Goal: Information Seeking & Learning: Find specific page/section

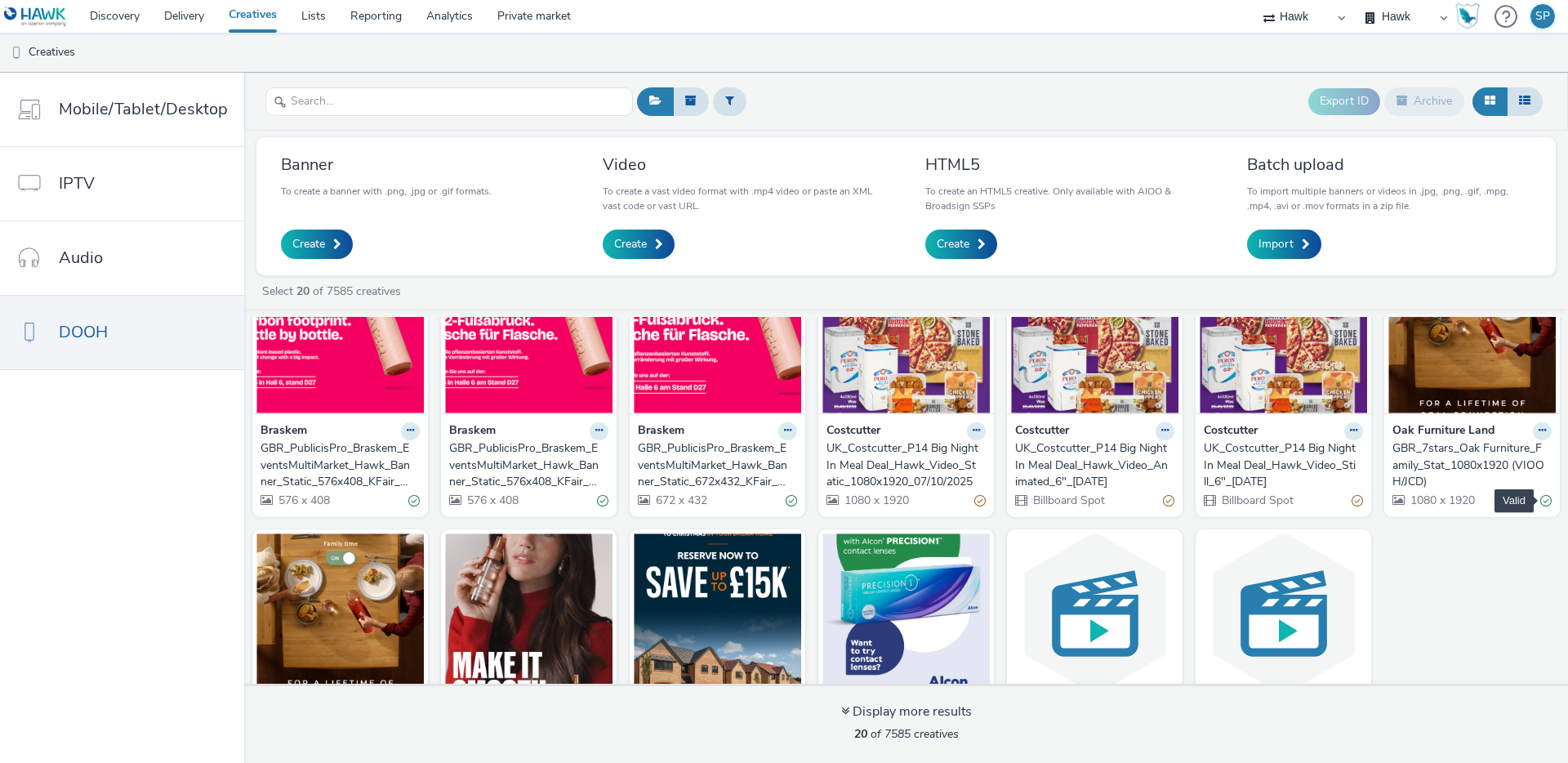
scroll to position [344, 0]
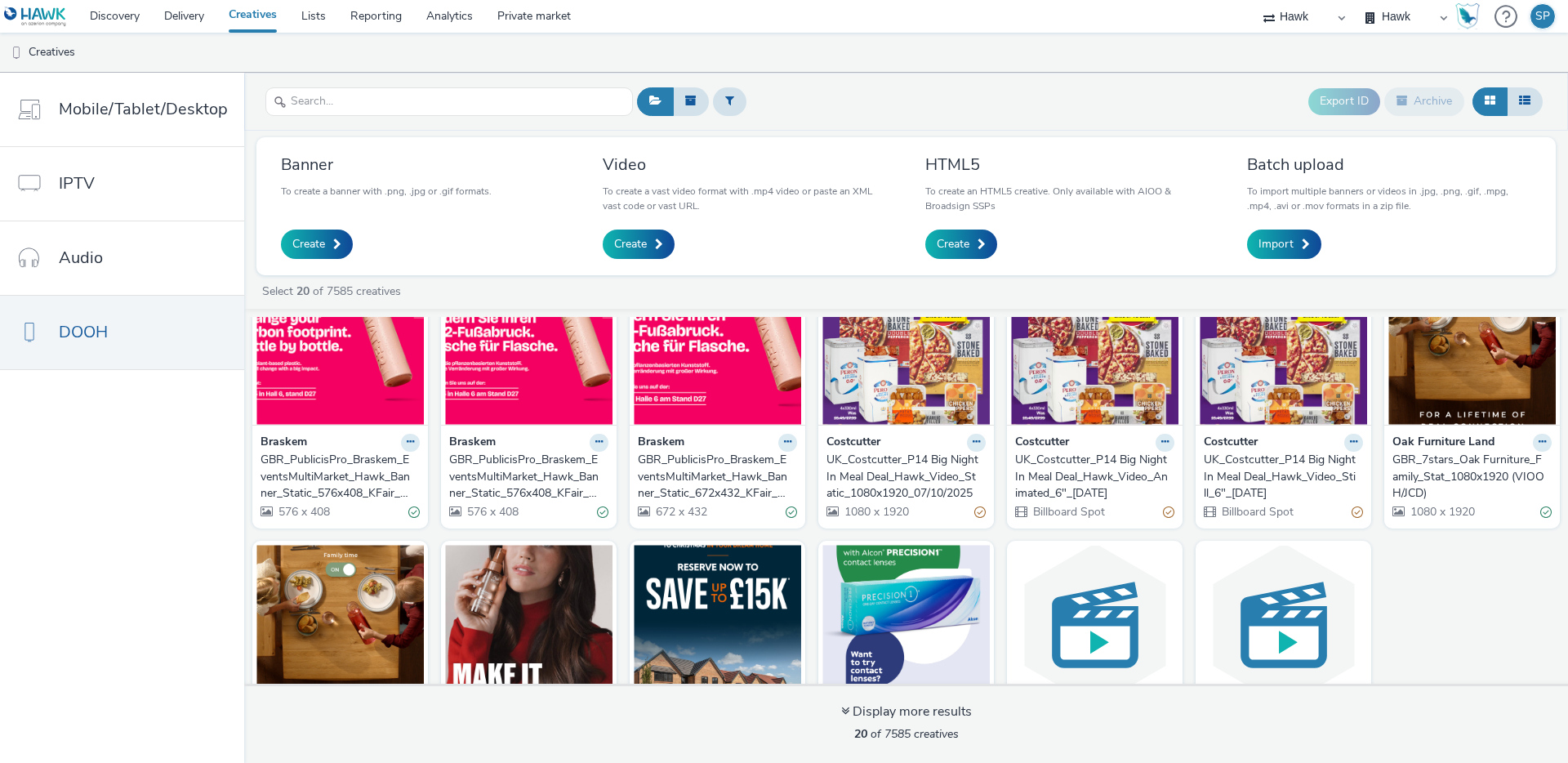
click at [1457, 456] on div "GBR_7stars_Oak Furniture_Family_Stat_1080x1920 (VIOOH/JCD)" at bounding box center [1468, 477] width 153 height 50
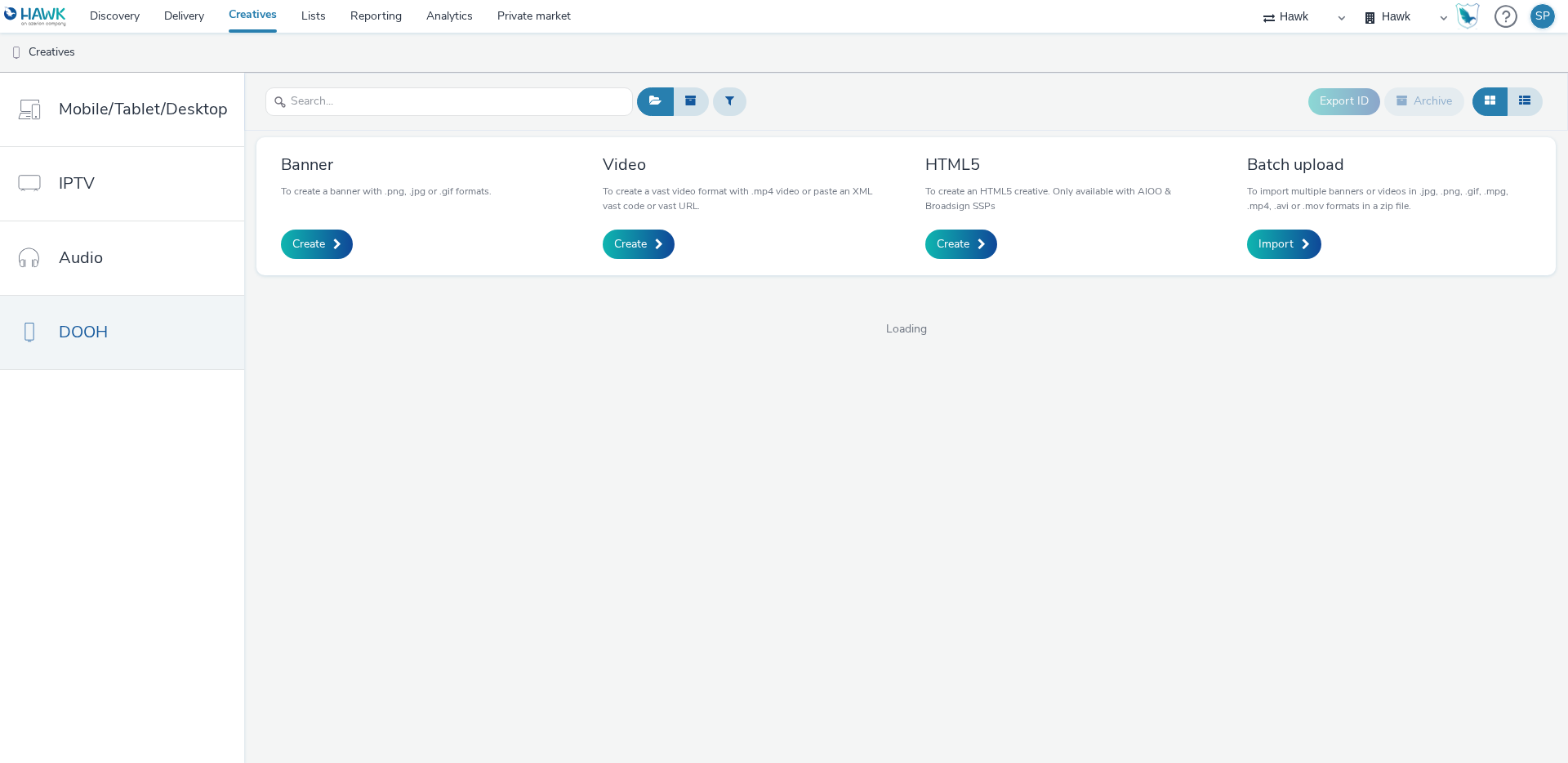
click at [276, 16] on link "Creatives" at bounding box center [253, 16] width 73 height 33
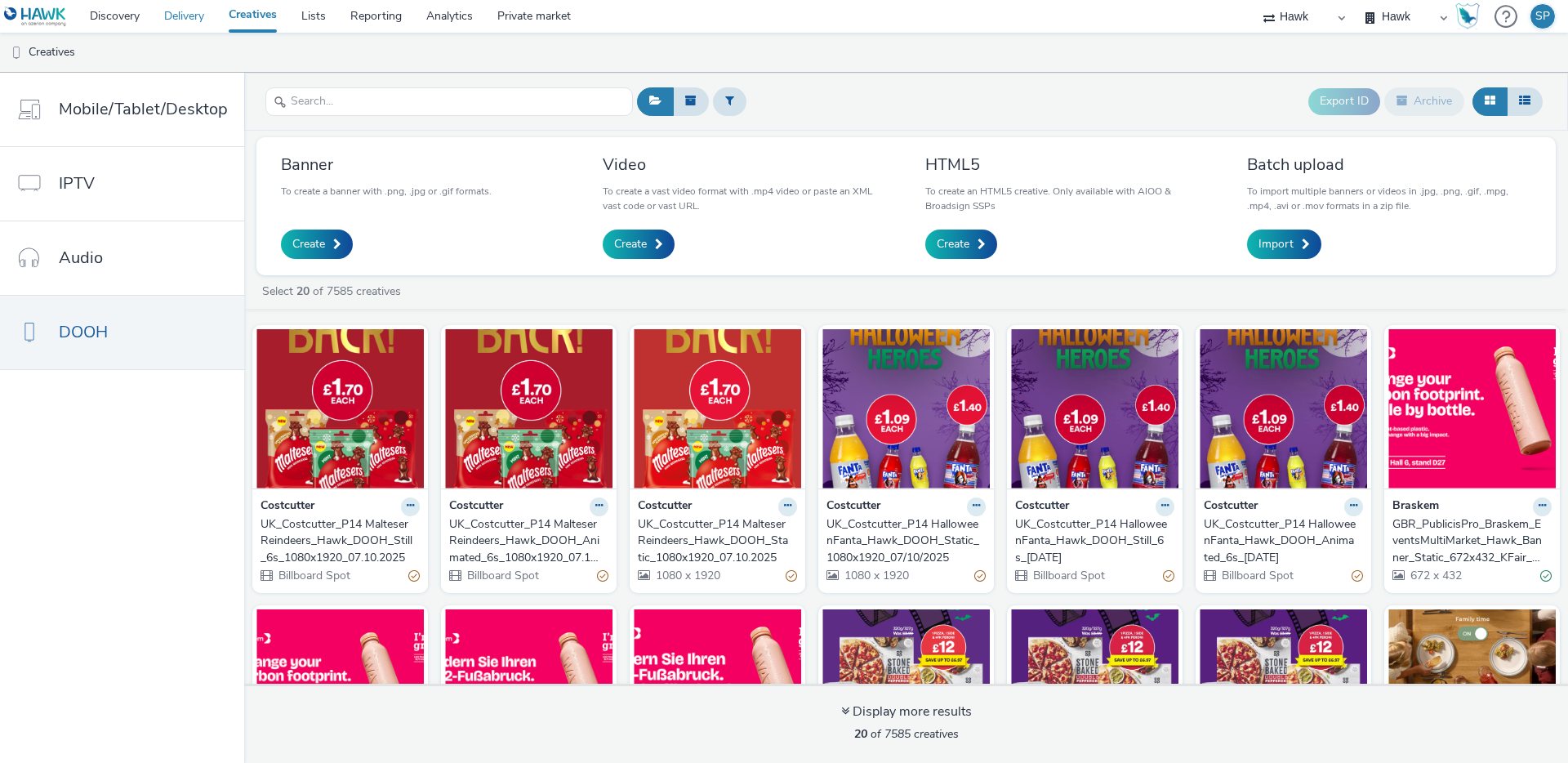
click at [192, 16] on link "Delivery" at bounding box center [184, 16] width 65 height 33
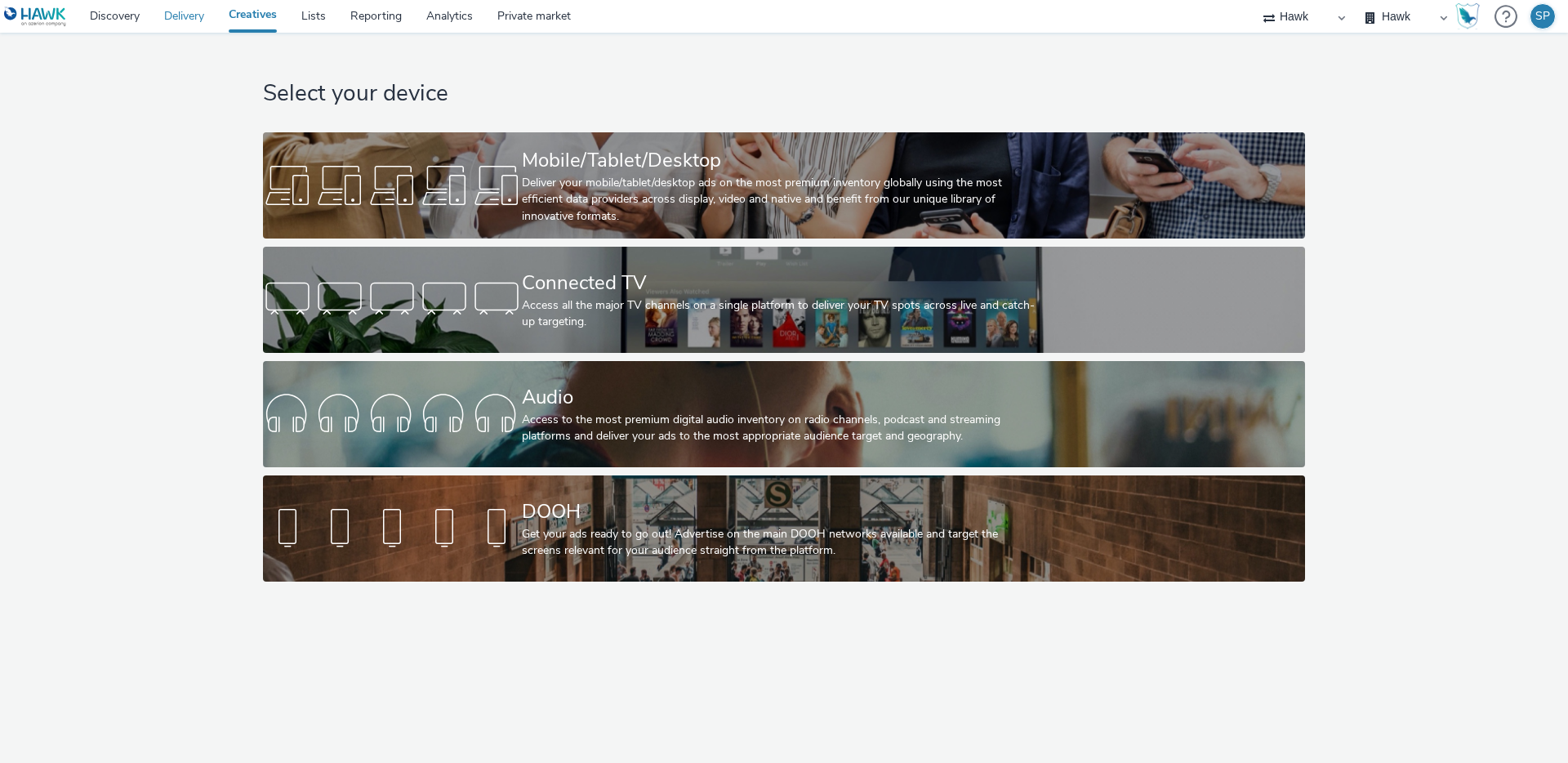
click at [193, 20] on link "Delivery" at bounding box center [184, 16] width 65 height 33
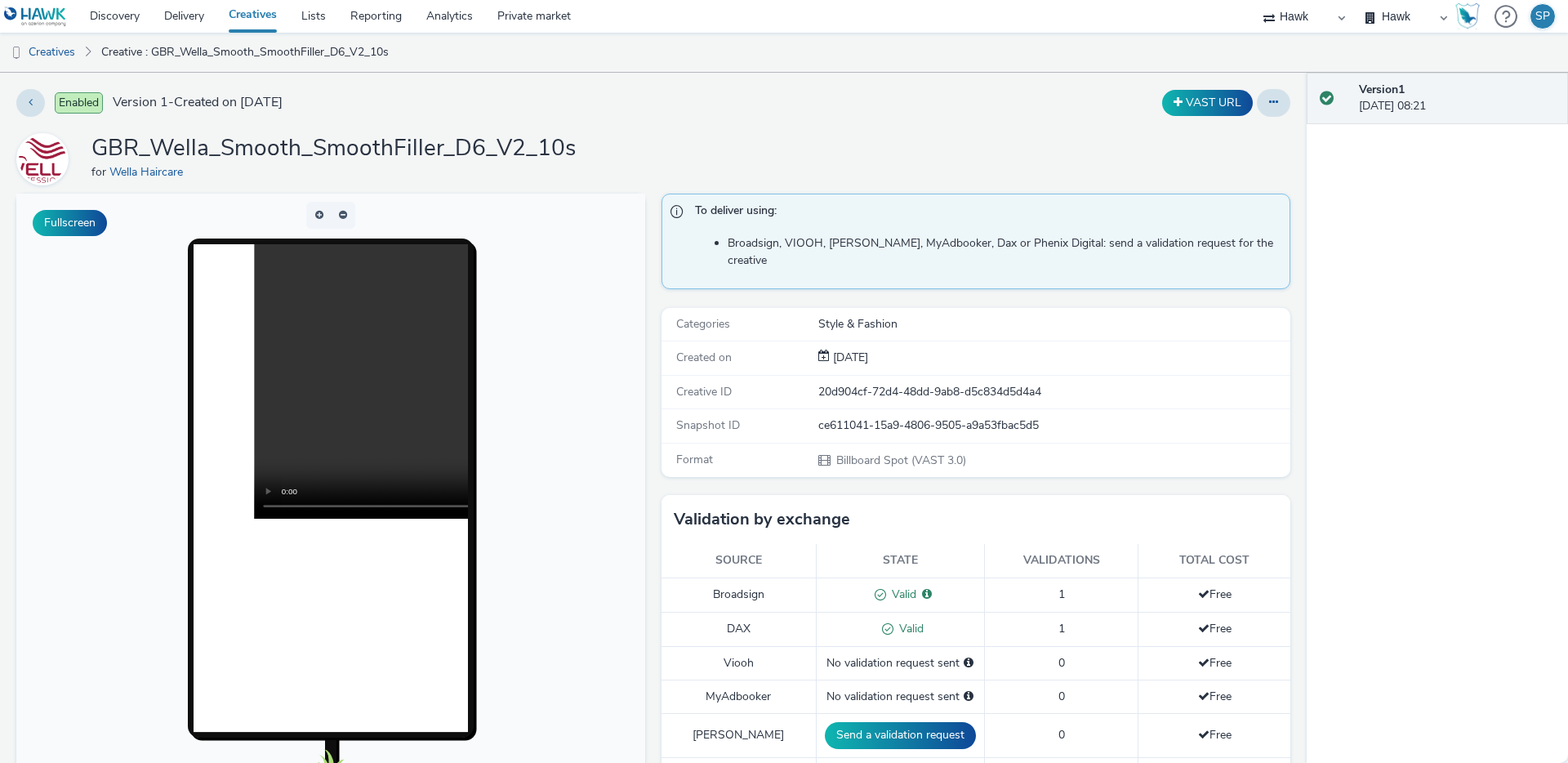
click at [476, 154] on h1 "GBR_Wella_Smooth_SmoothFiller_D6_V2_10s" at bounding box center [333, 148] width 484 height 31
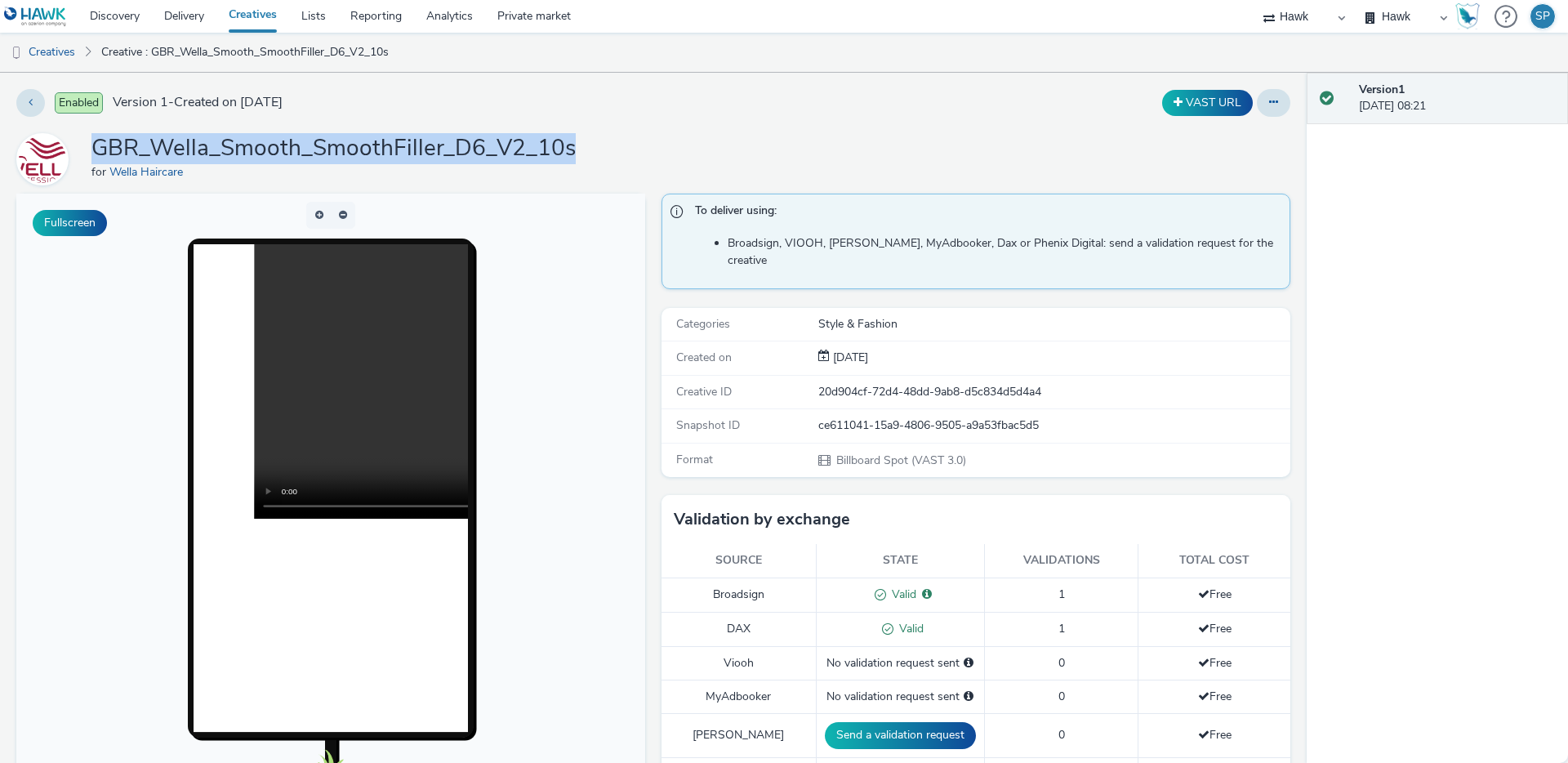
click at [476, 154] on h1 "GBR_Wella_Smooth_SmoothFiller_D6_V2_10s" at bounding box center [333, 148] width 484 height 31
copy h1 "GBR_Wella_Smooth_SmoothFiller_D6_V2_10s"
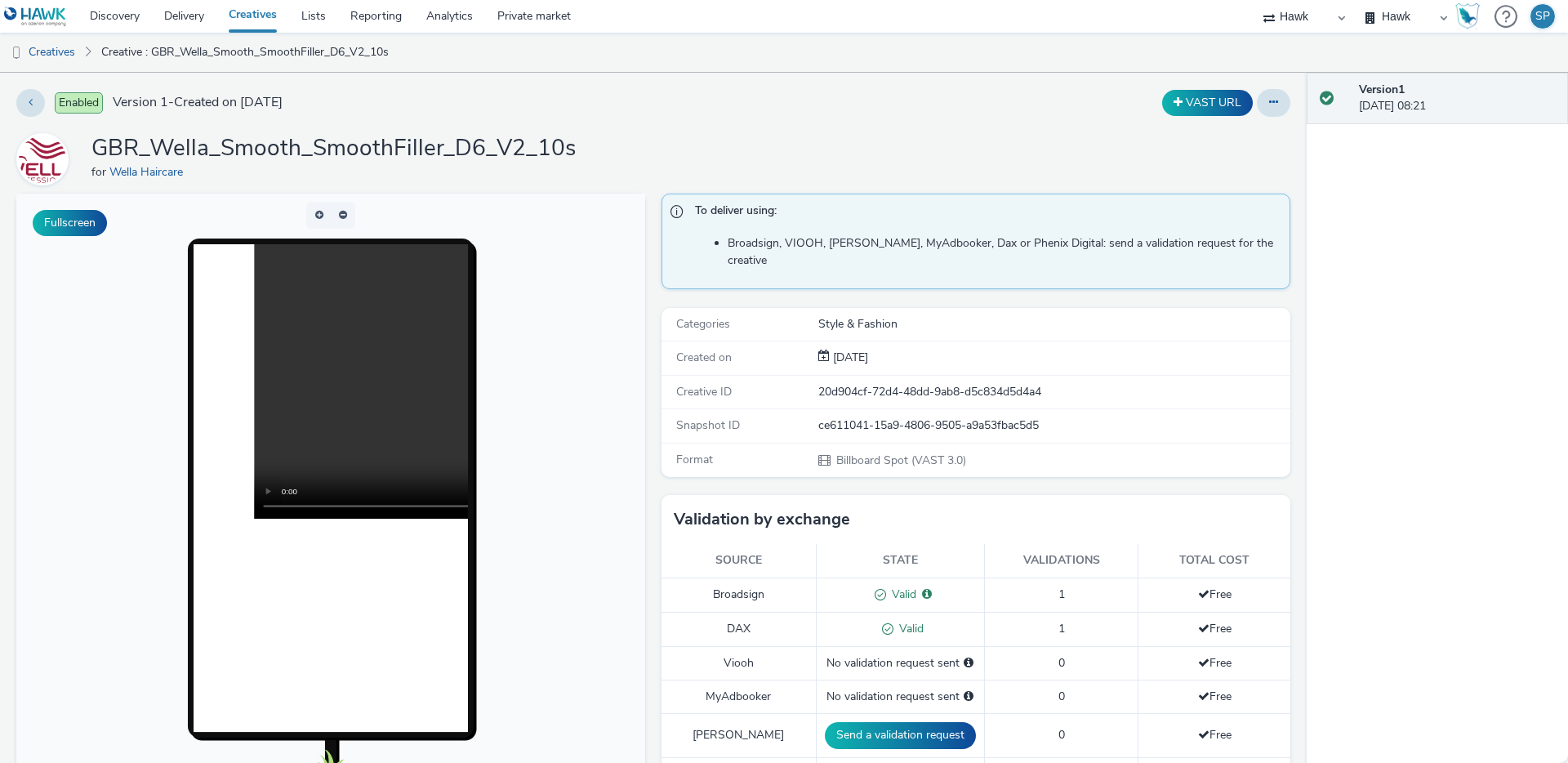
click at [540, 147] on h1 "GBR_Wella_Smooth_SmoothFiller_D6_V2_10s" at bounding box center [333, 148] width 484 height 31
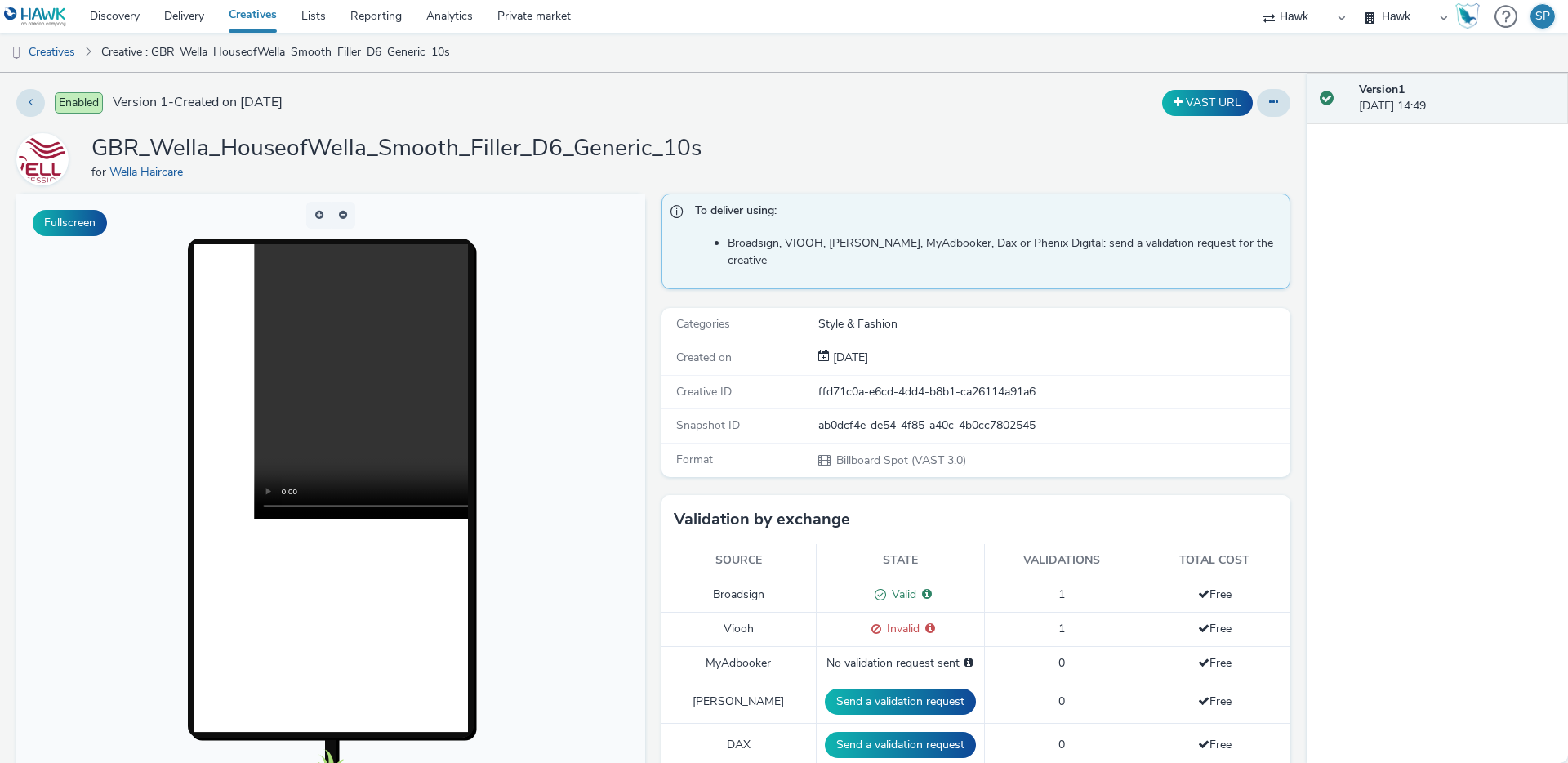
click at [552, 142] on h1 "GBR_Wella_HouseofWella_Smooth_Filler_D6_Generic_10s" at bounding box center [396, 148] width 610 height 31
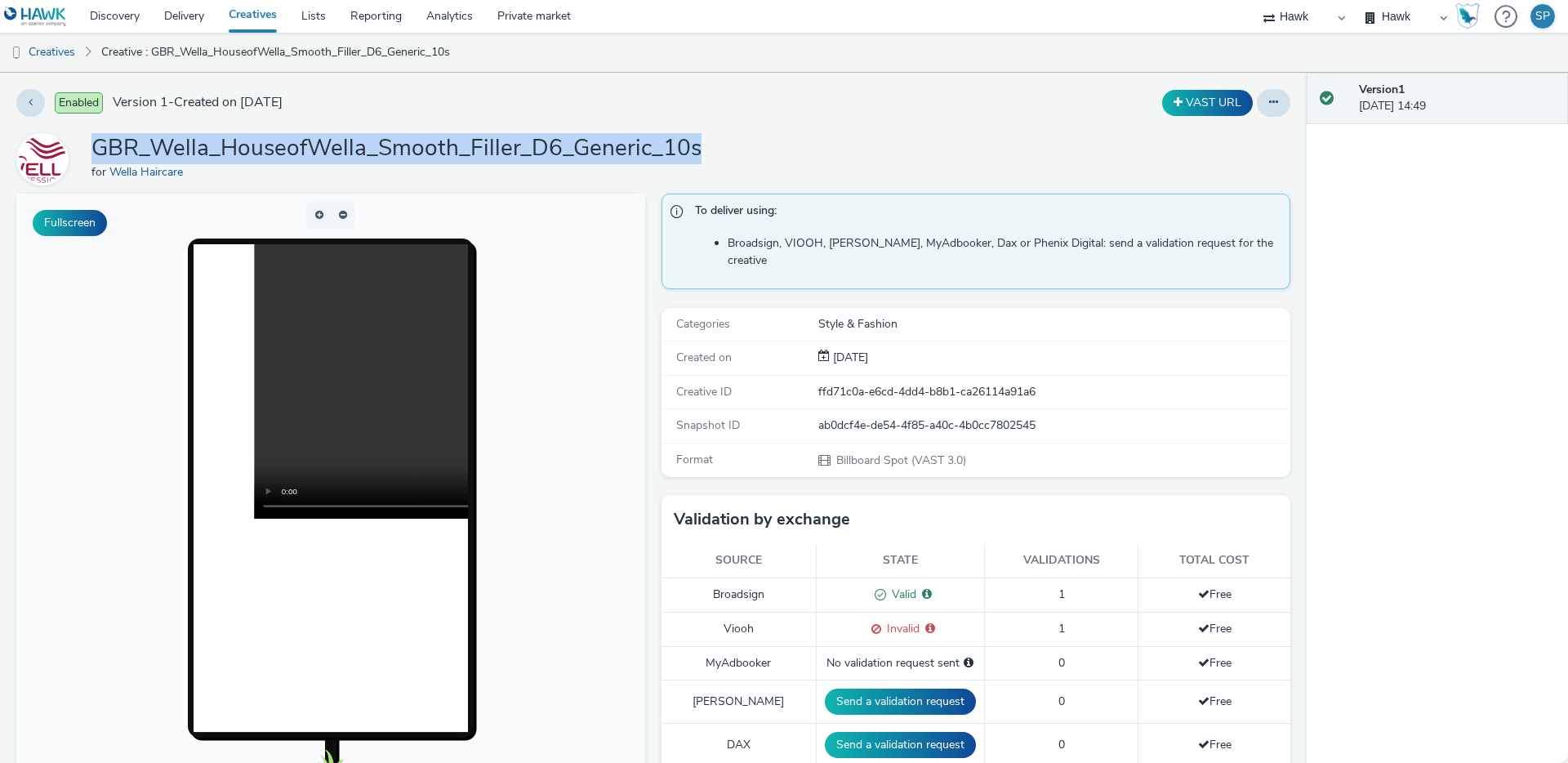
click at [552, 142] on h1 "GBR_Wella_HouseofWella_Smooth_Filler_D6_Generic_10s" at bounding box center [396, 148] width 610 height 31
copy h1 "GBR_Wella_HouseofWella_Smooth_Filler_D6_Generic_10s"
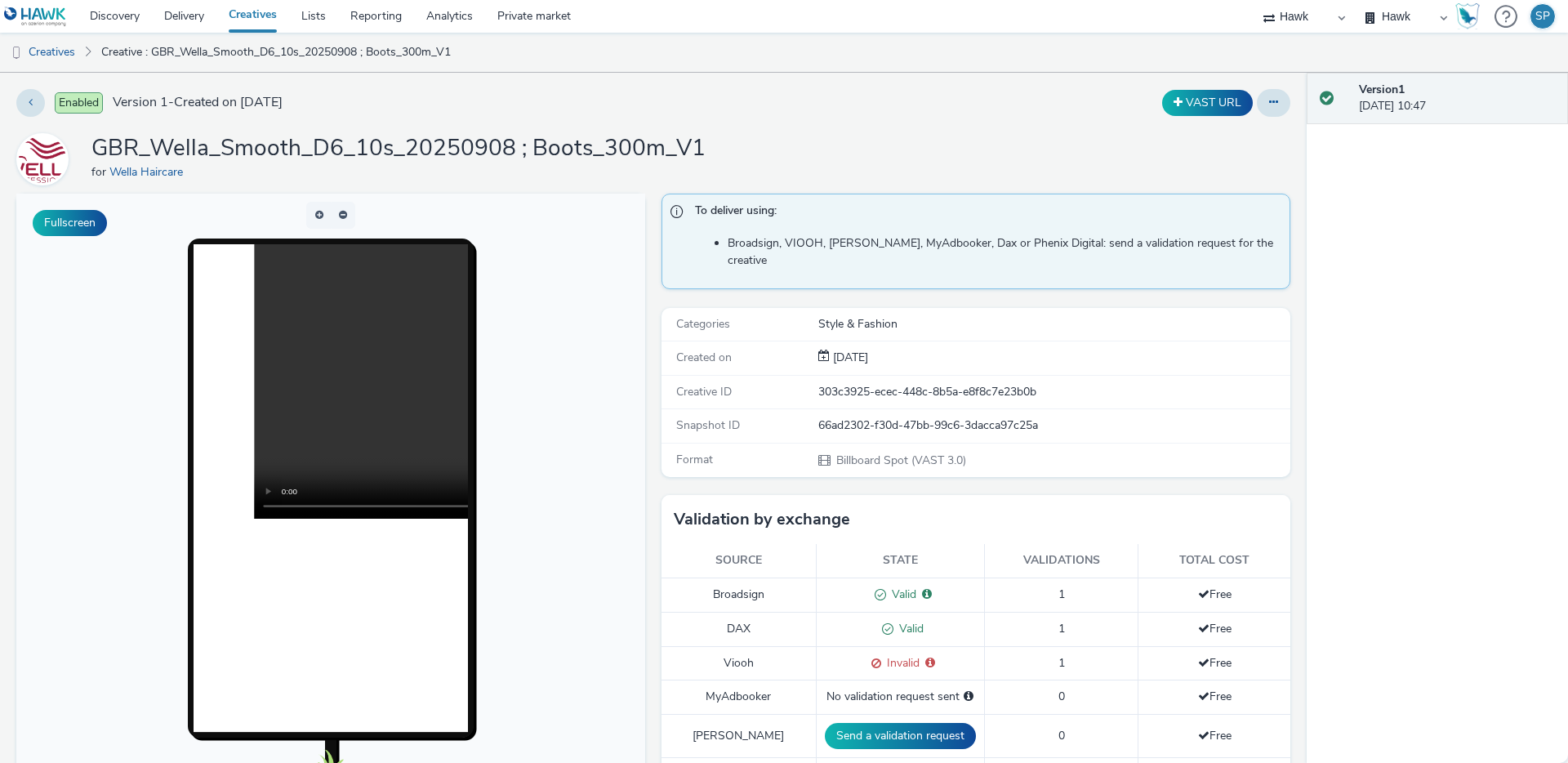
click at [880, 384] on div "303c3925-ecec-448c-8b5a-e8f8c7e23b0b" at bounding box center [1053, 392] width 470 height 16
copy div "303c3925-ecec-448c-8b5a-e8f8c7e23b0b"
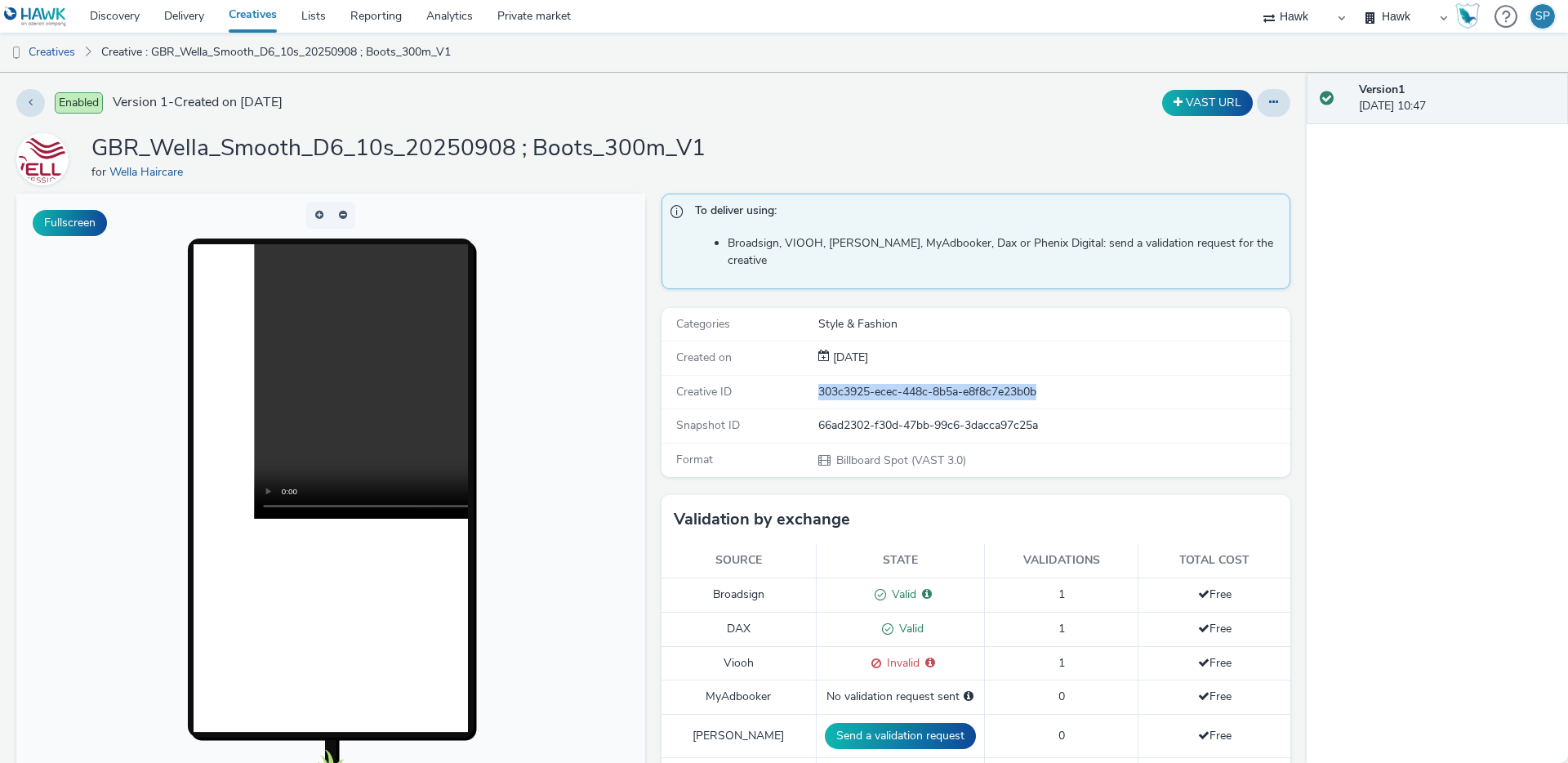
click at [888, 384] on div "303c3925-ecec-448c-8b5a-e8f8c7e23b0b" at bounding box center [1053, 392] width 470 height 16
click at [865, 384] on div "303c3925-ecec-448c-8b5a-e8f8c7e23b0b" at bounding box center [1053, 392] width 470 height 16
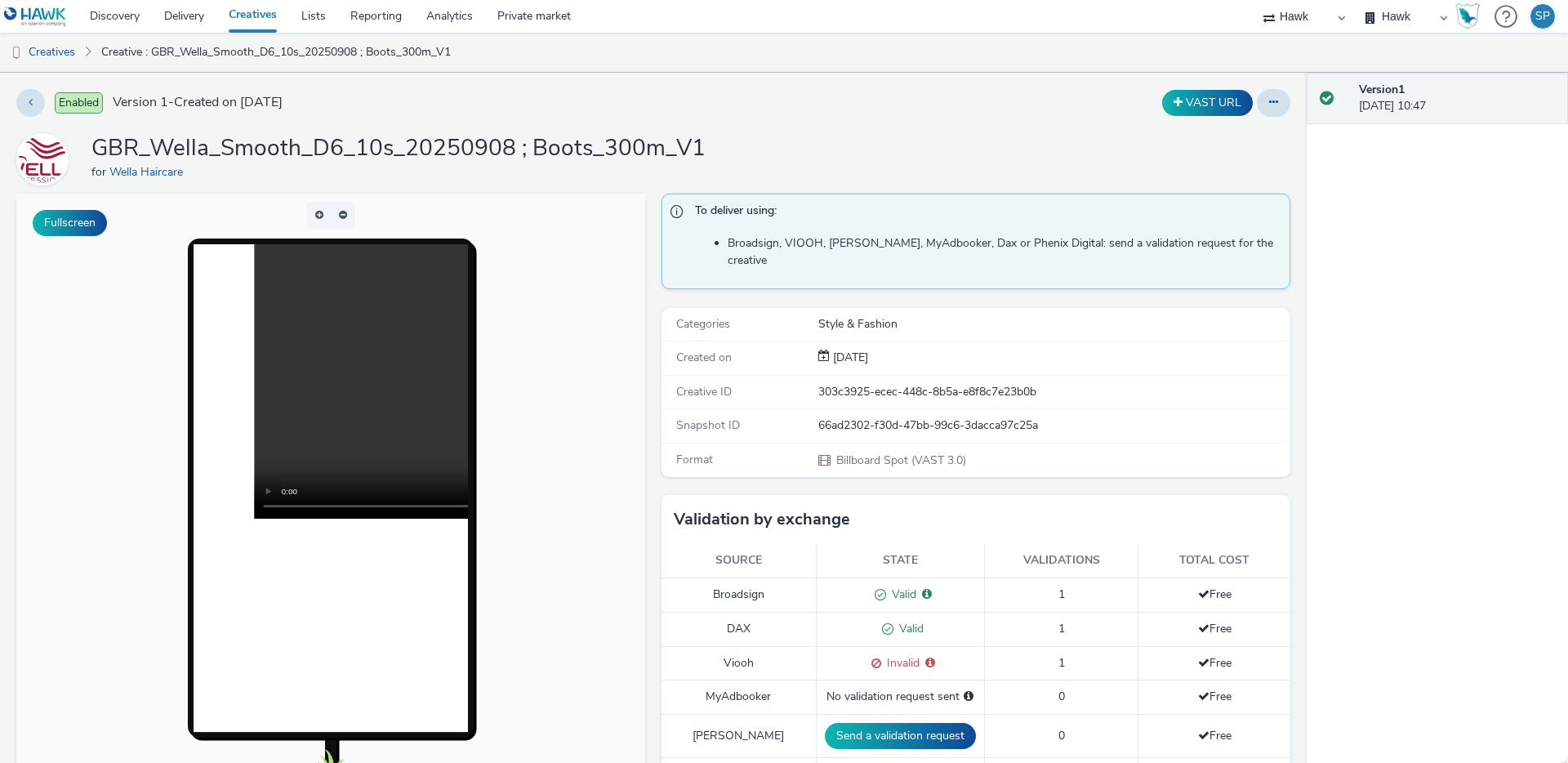
click at [843, 384] on div "303c3925-ecec-448c-8b5a-e8f8c7e23b0b" at bounding box center [1053, 392] width 470 height 16
click at [851, 384] on div "20d904cf-72d4-48dd-9ab8-d5c834d5d4a4" at bounding box center [1053, 392] width 470 height 16
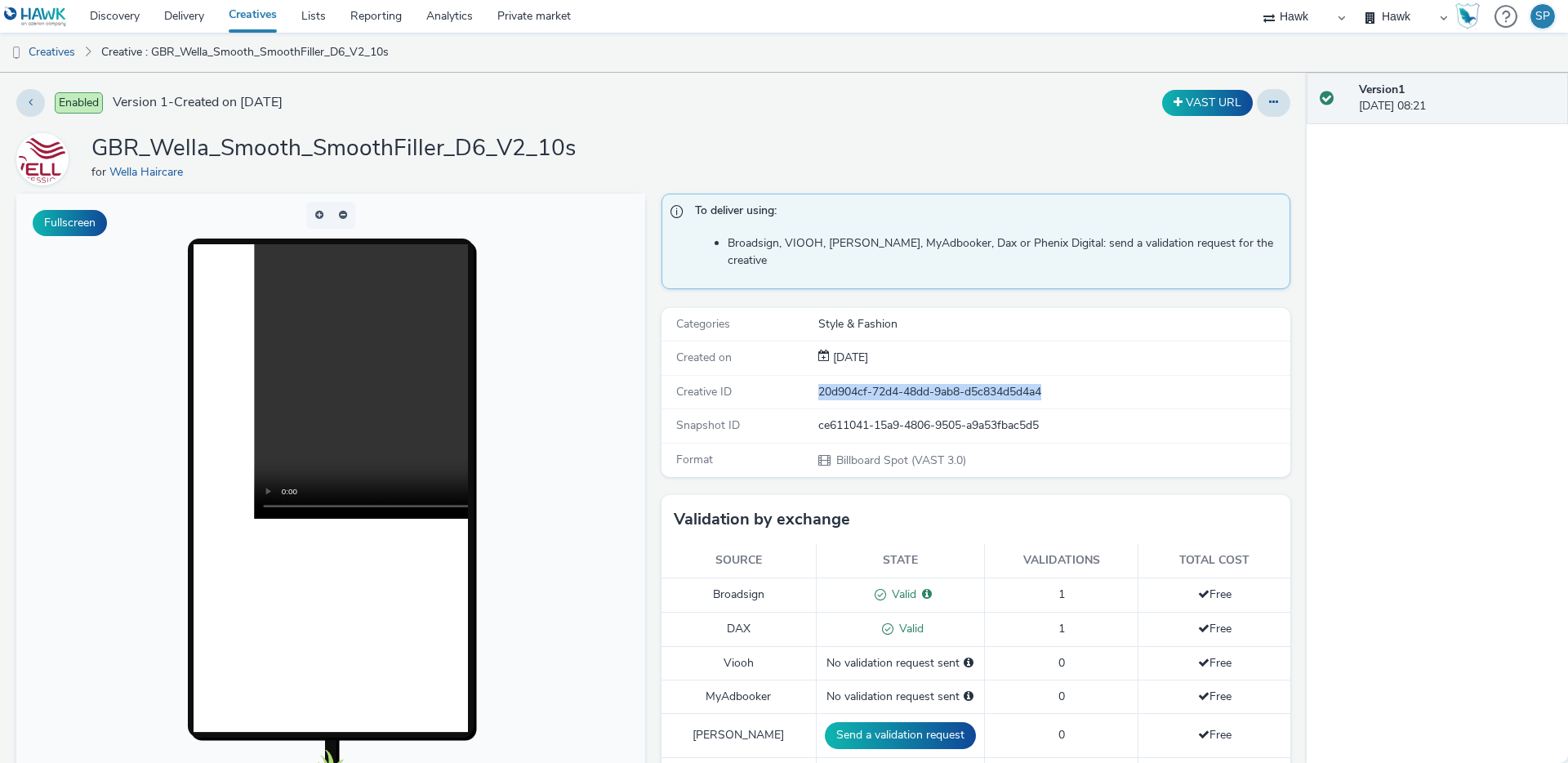
click at [851, 384] on div "20d904cf-72d4-48dd-9ab8-d5c834d5d4a4" at bounding box center [1053, 392] width 470 height 16
click at [47, 48] on link "Creatives" at bounding box center [41, 52] width 83 height 39
click at [892, 384] on div "85df5cc7-7c2f-4fe0-8f39-ee3d097c77a1" at bounding box center [1053, 392] width 470 height 16
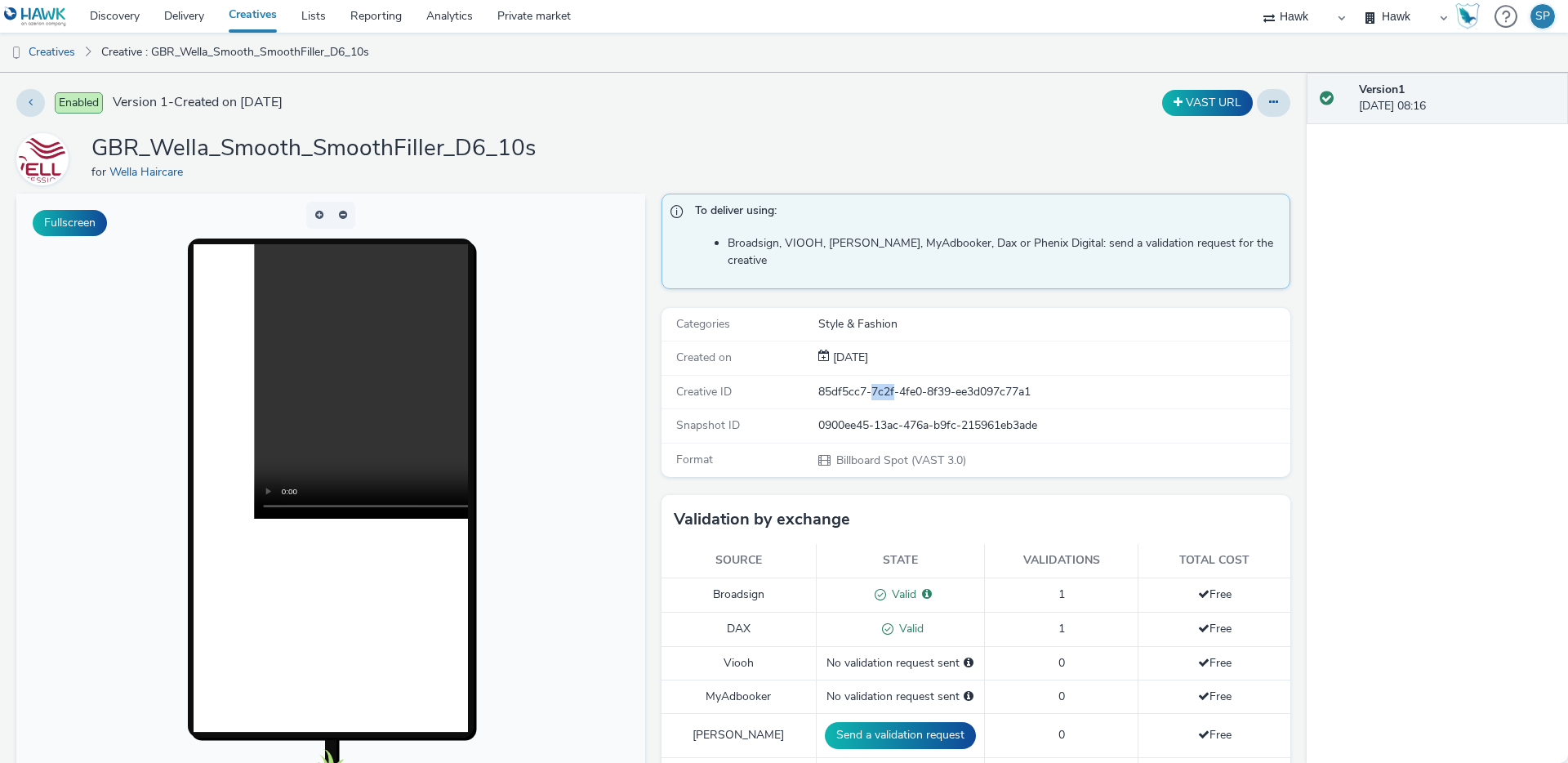
click at [892, 384] on div "85df5cc7-7c2f-4fe0-8f39-ee3d097c77a1" at bounding box center [1053, 392] width 470 height 16
click at [973, 384] on div "25d90961-4460-4195-85f9-0198e9311f2d" at bounding box center [1053, 392] width 470 height 16
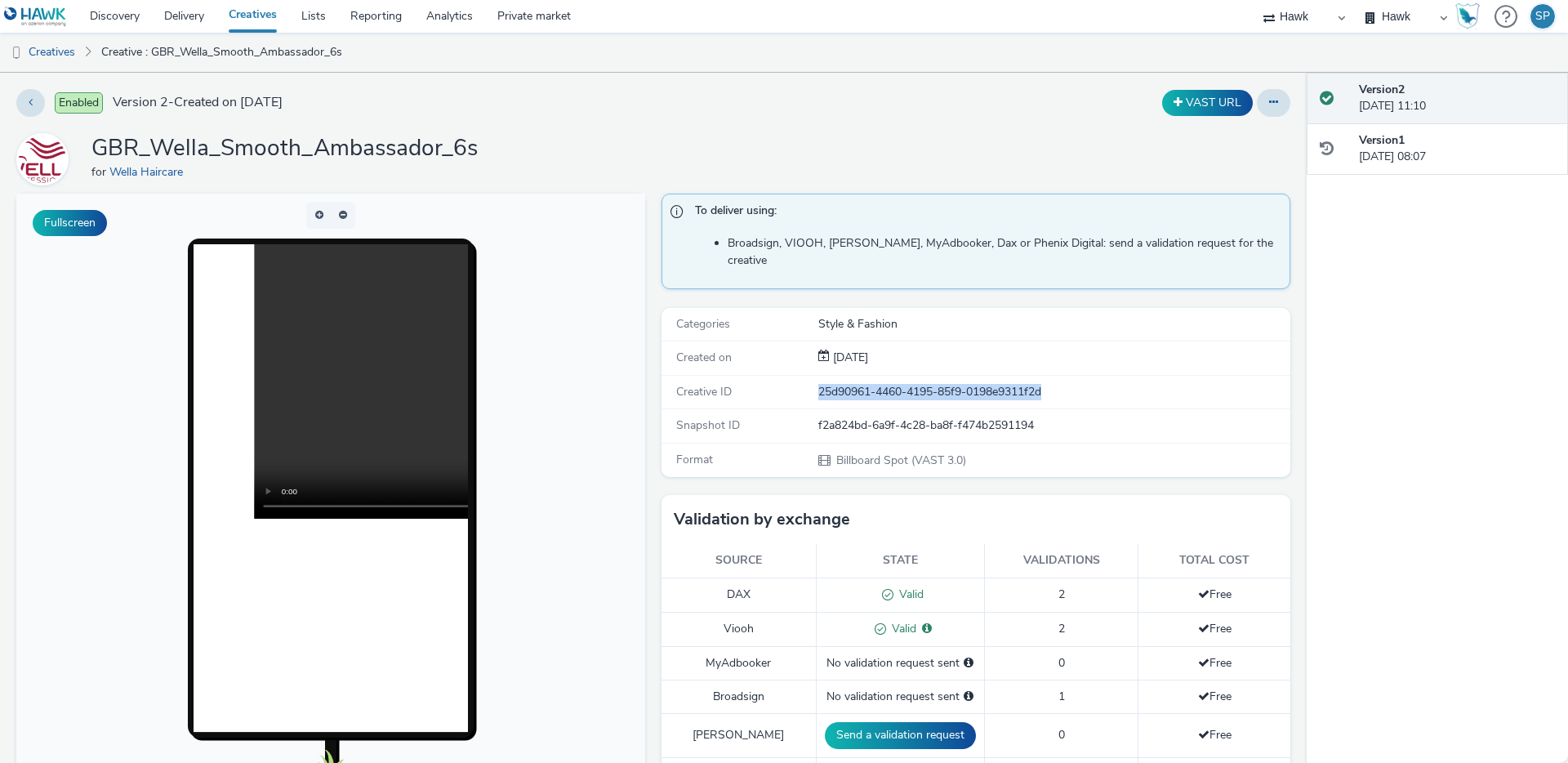
copy div "25d90961-4460-4195-85f9-0198e9311f2d"
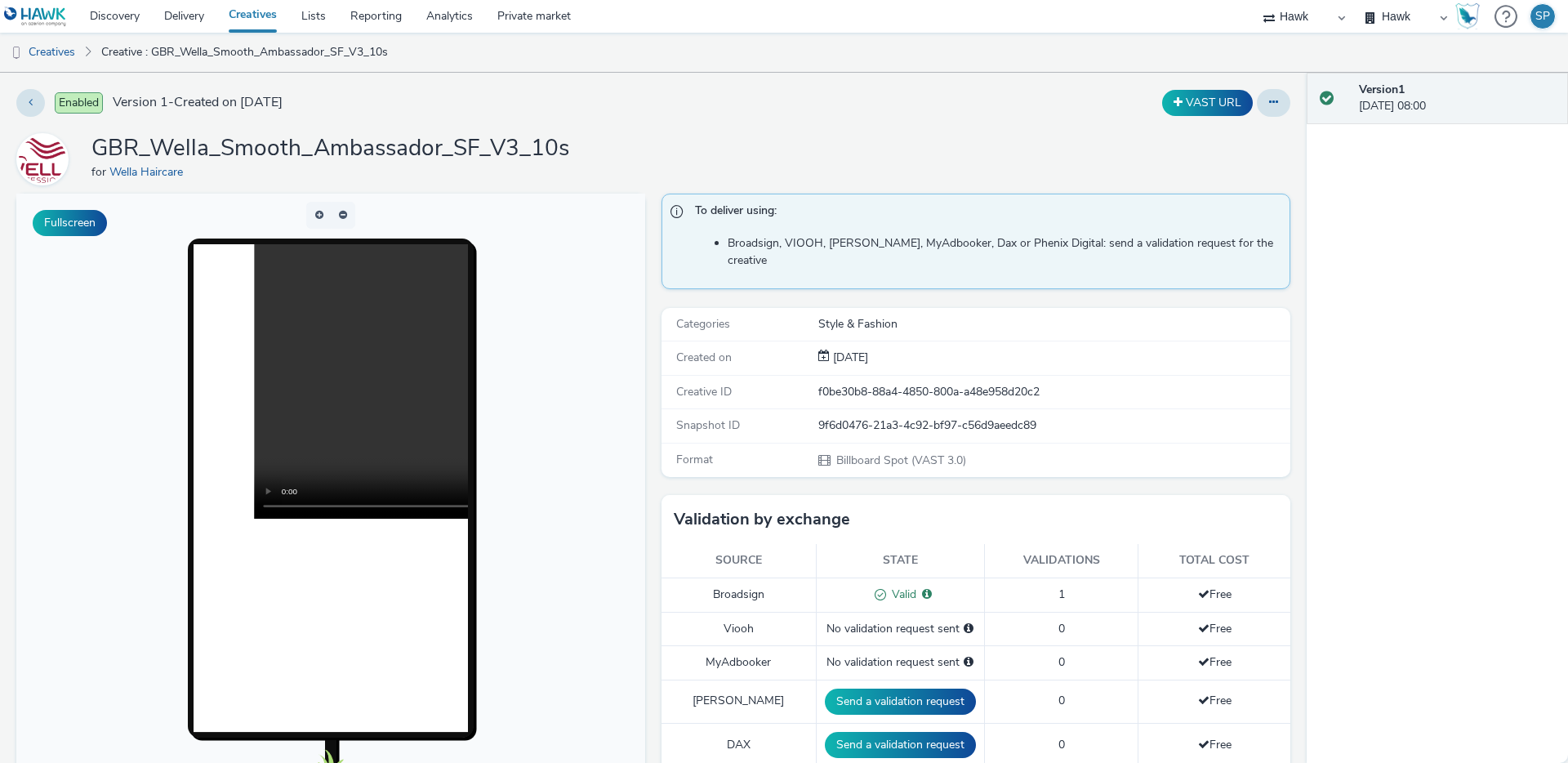
click at [888, 384] on div "f0be30b8-88a4-4850-800a-a48e958d20c2" at bounding box center [1053, 392] width 470 height 16
copy div "f0be30b8-88a4-4850-800a-a48e958d20c2"
click at [877, 384] on div "f0be30b8-88a4-4850-800a-a48e958d20c2" at bounding box center [1053, 392] width 470 height 16
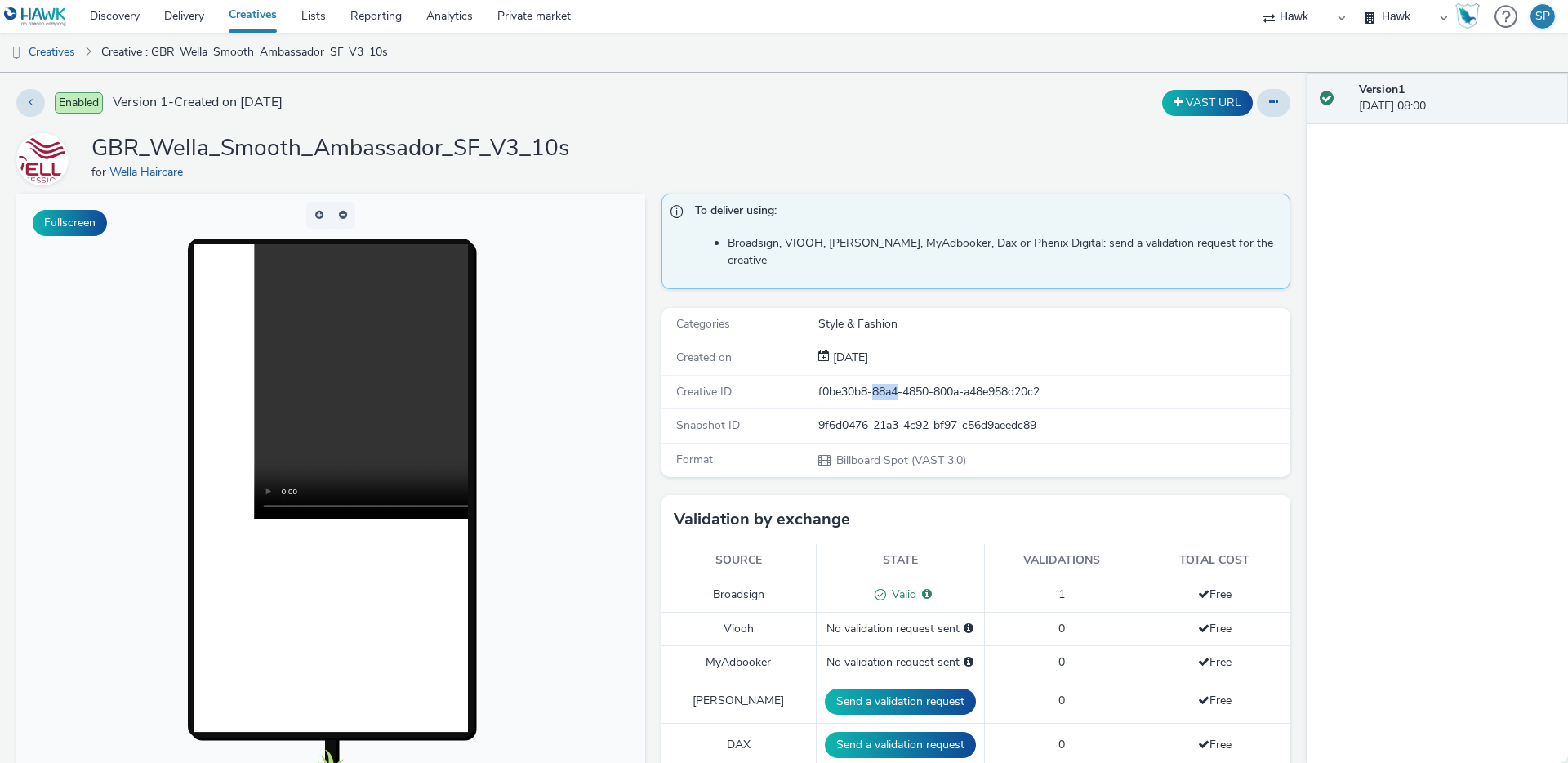
click at [877, 384] on div "f0be30b8-88a4-4850-800a-a48e958d20c2" at bounding box center [1053, 392] width 470 height 16
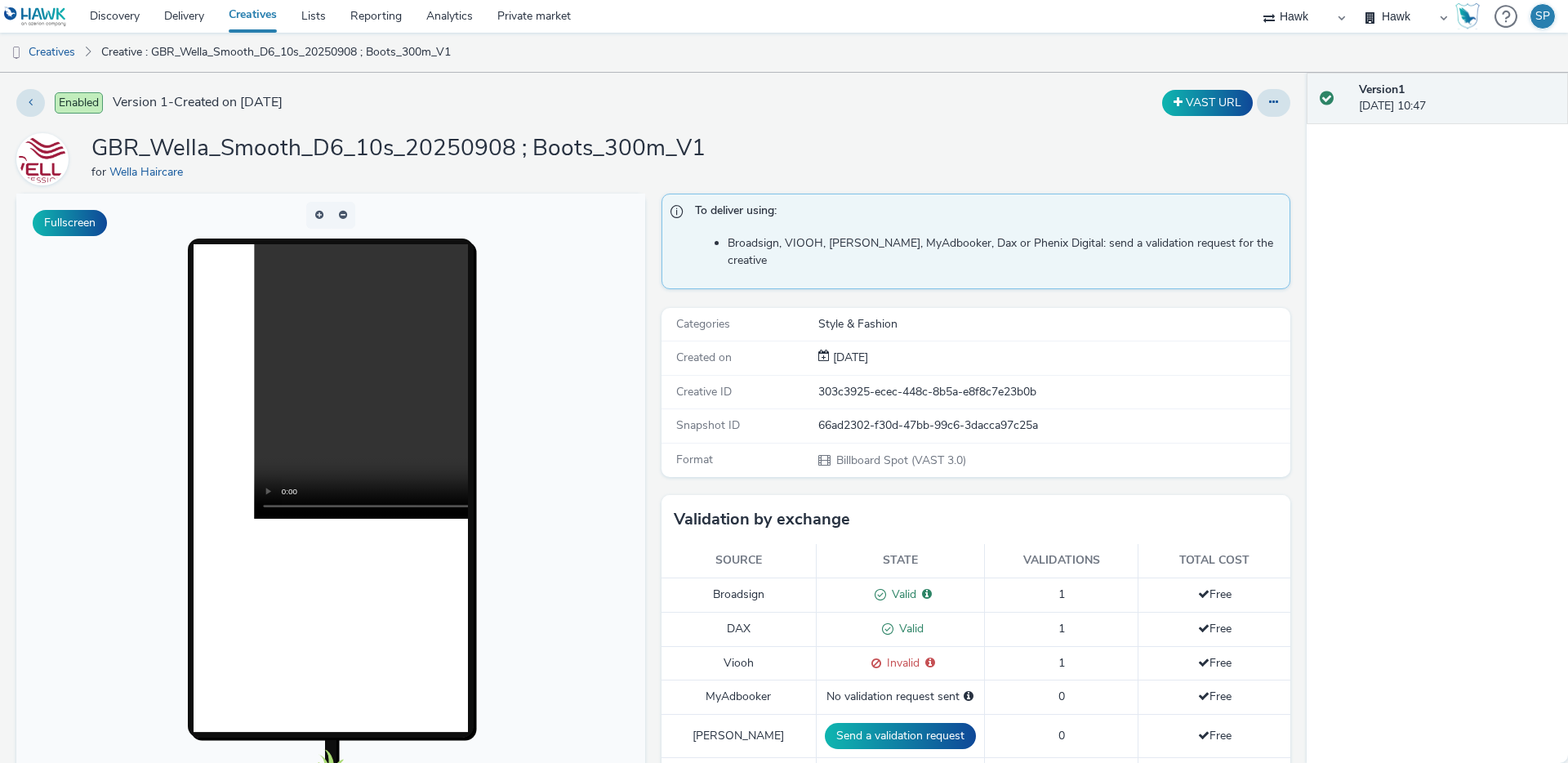
click at [937, 384] on div "303c3925-ecec-448c-8b5a-e8f8c7e23b0b" at bounding box center [1053, 392] width 470 height 16
copy div "303c3925-ecec-448c-8b5a-e8f8c7e23b0b"
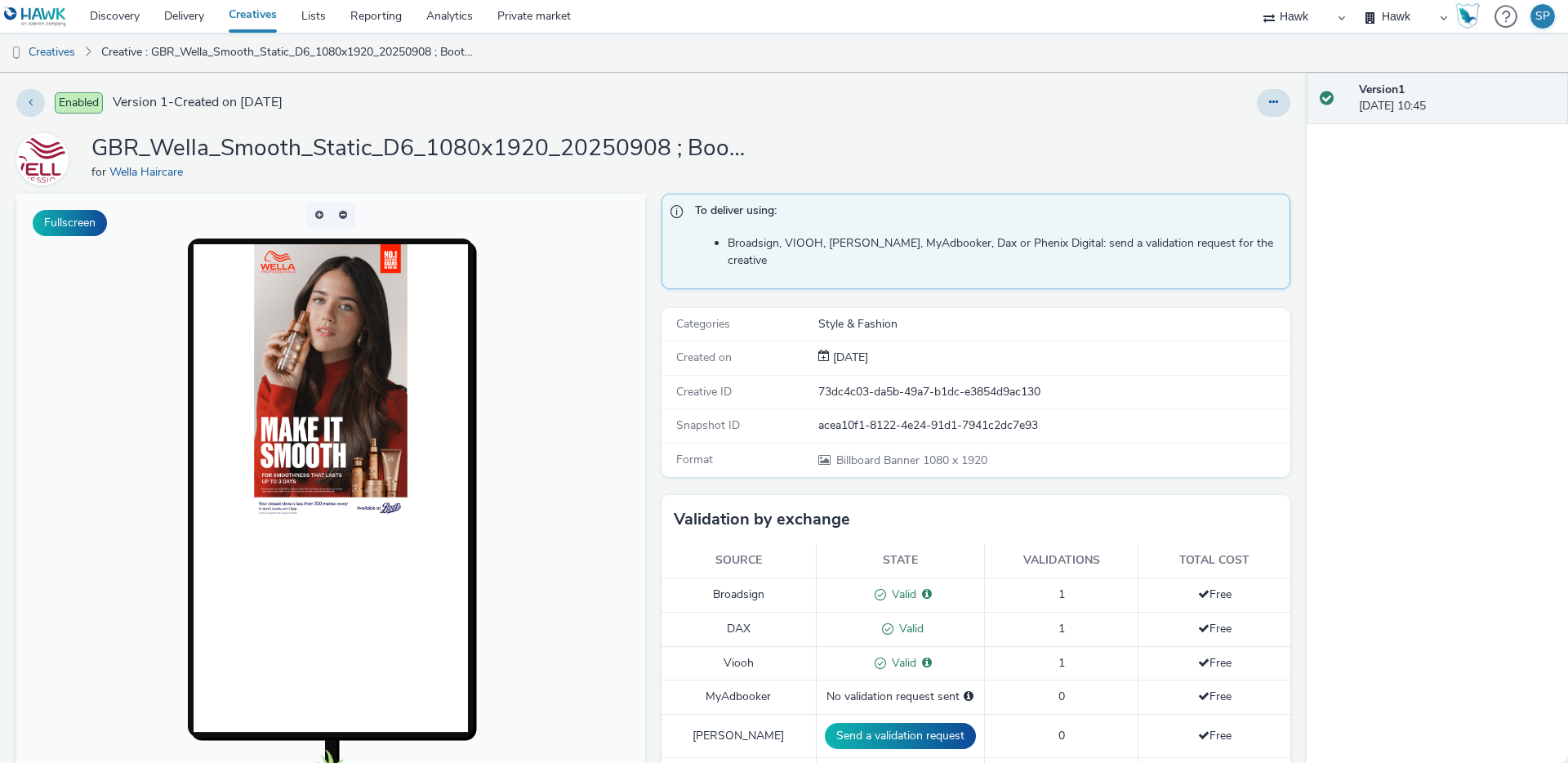
click at [966, 384] on div "73dc4c03-da5b-49a7-b1dc-e3854d9ac130" at bounding box center [1053, 392] width 470 height 16
copy div "73dc4c03-da5b-49a7-b1dc-e3854d9ac130"
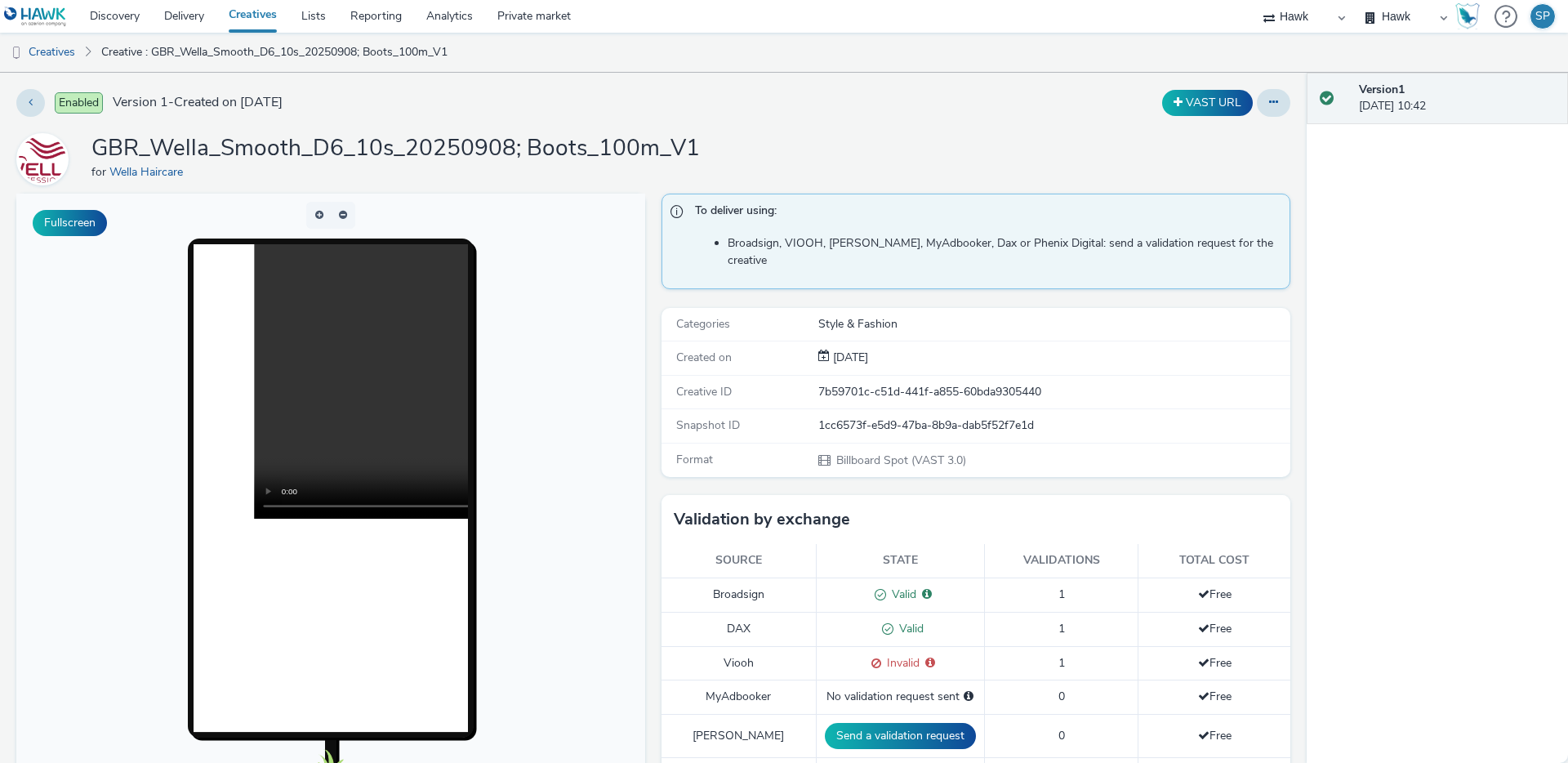
click at [889, 384] on div "7b59701c-c51d-441f-a855-60bda9305440" at bounding box center [1053, 392] width 470 height 16
copy div "7b59701c-c51d-441f-a855-60bda9305440"
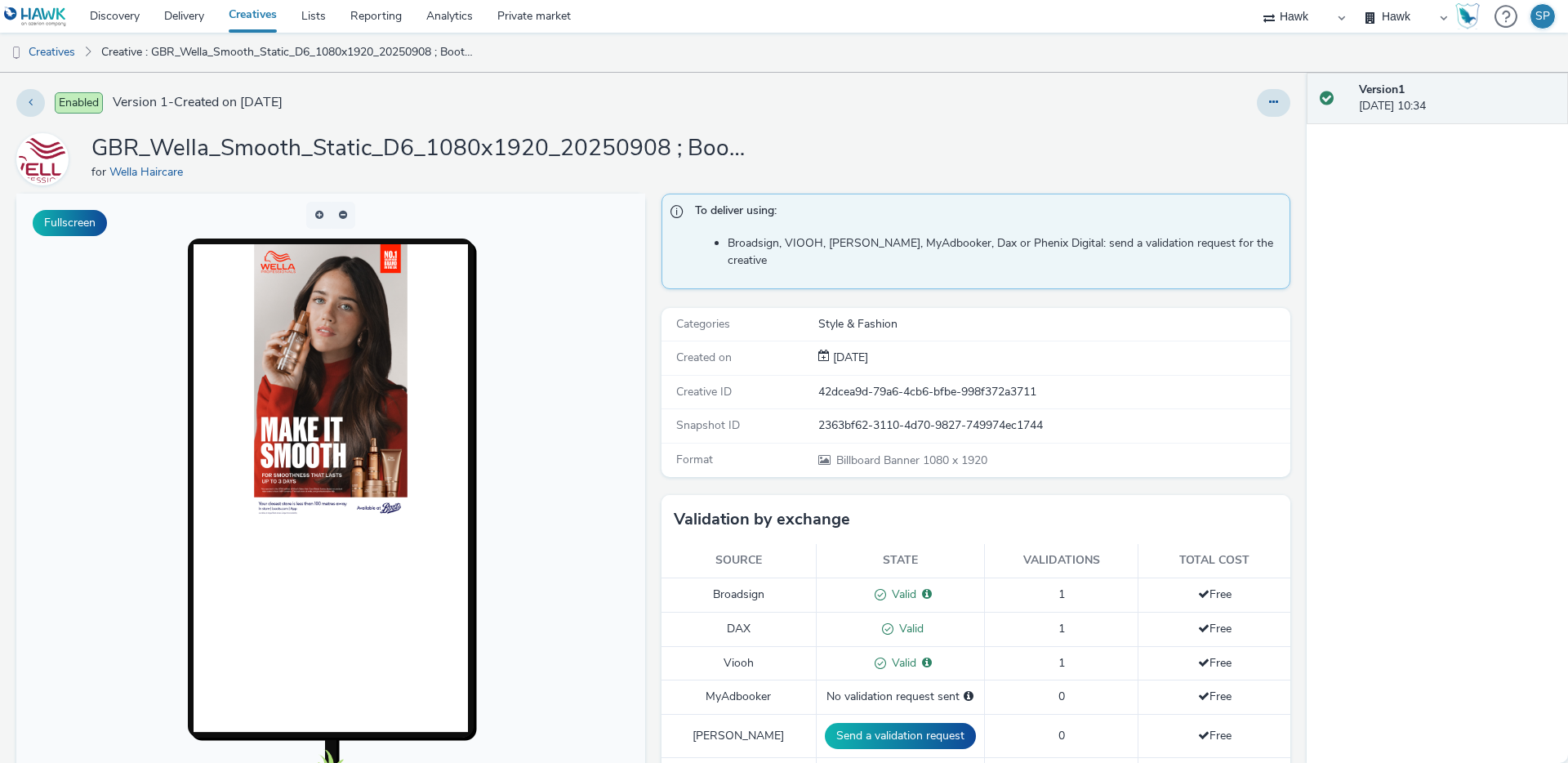
click at [954, 384] on div "42dcea9d-79a6-4cb6-bfbe-998f372a3711" at bounding box center [1053, 392] width 470 height 16
copy div "42dcea9d-79a6-4cb6-bfbe-998f372a3711"
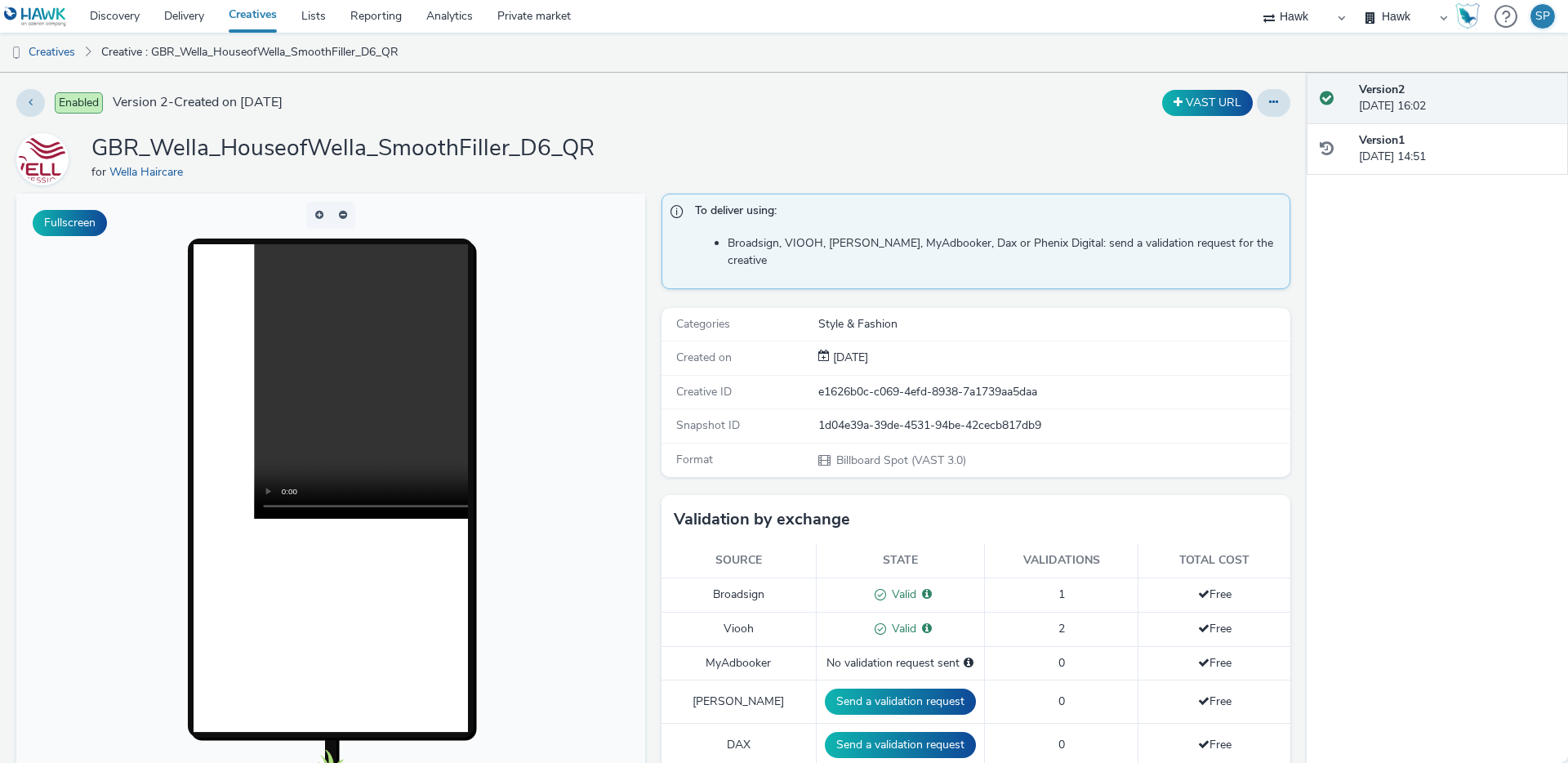
click at [895, 384] on div "e1626b0c-c069-4efd-8938-7a1739aa5daa" at bounding box center [1053, 392] width 470 height 16
copy div "e1626b0c-c069-4efd-8938-7a1739aa5daa"
click at [864, 384] on div "e1626b0c-c069-4efd-8938-7a1739aa5daa" at bounding box center [1053, 392] width 470 height 16
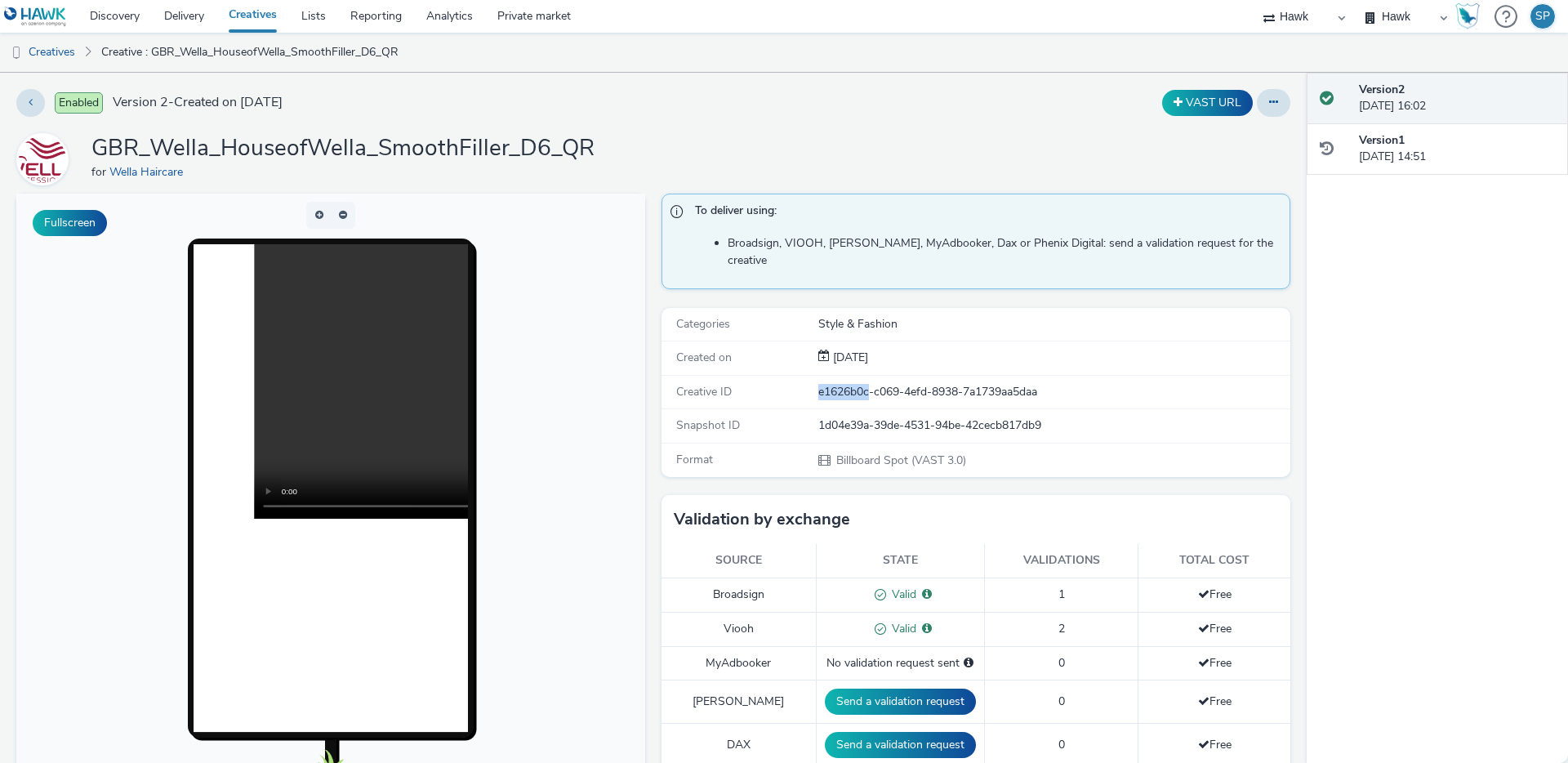
click at [864, 384] on div "e1626b0c-c069-4efd-8938-7a1739aa5daa" at bounding box center [1053, 392] width 470 height 16
copy div "e1626b0c-c069-4efd-8938-7a1739aa5daa"
click at [884, 384] on div "ffd71c0a-e6cd-4dd4-b8b1-ca26114a91a6" at bounding box center [1053, 392] width 470 height 16
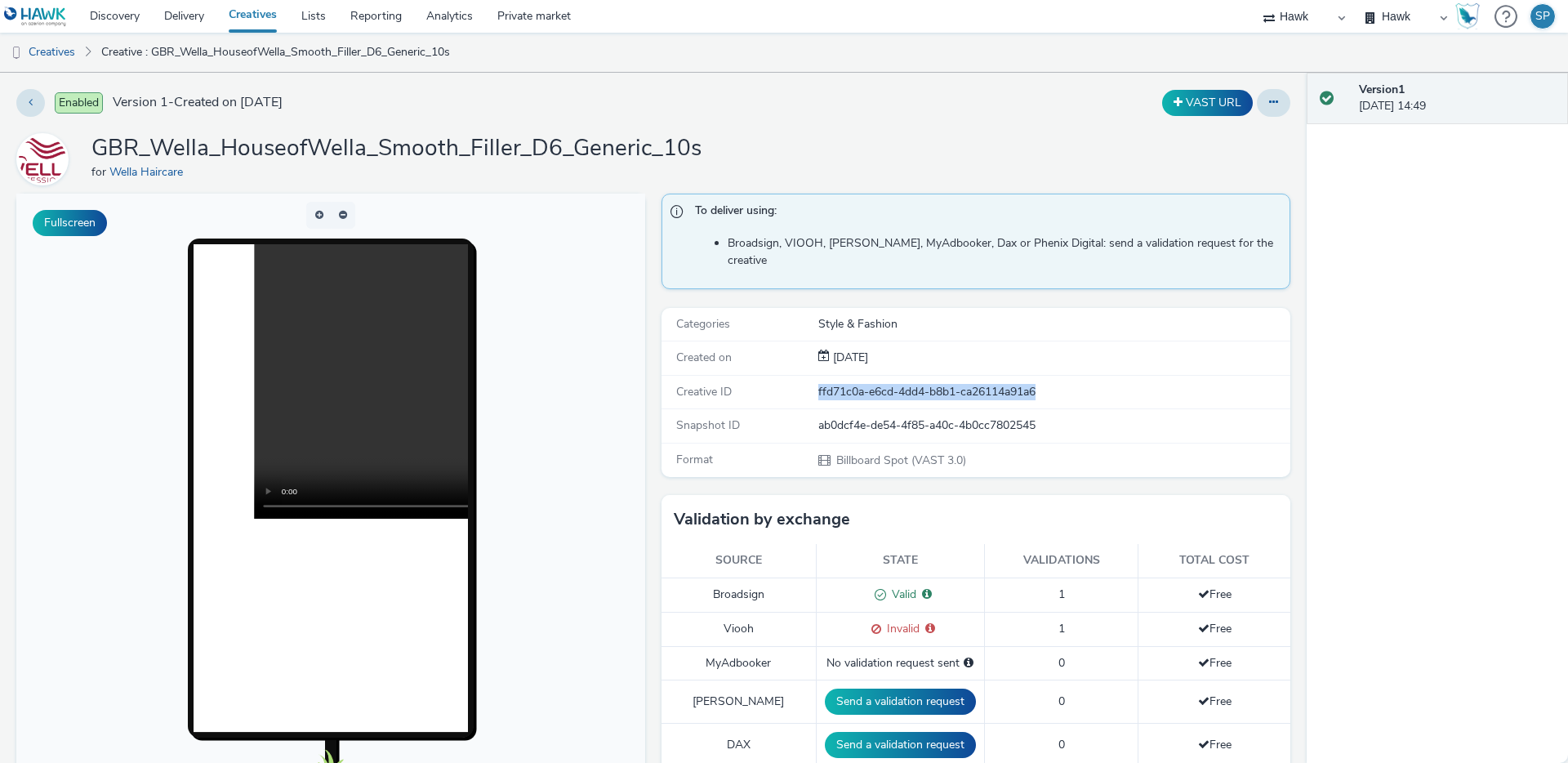
click at [884, 384] on div "ffd71c0a-e6cd-4dd4-b8b1-ca26114a91a6" at bounding box center [1053, 392] width 470 height 16
copy div "ffd71c0a-e6cd-4dd4-b8b1-ca26114a91a6"
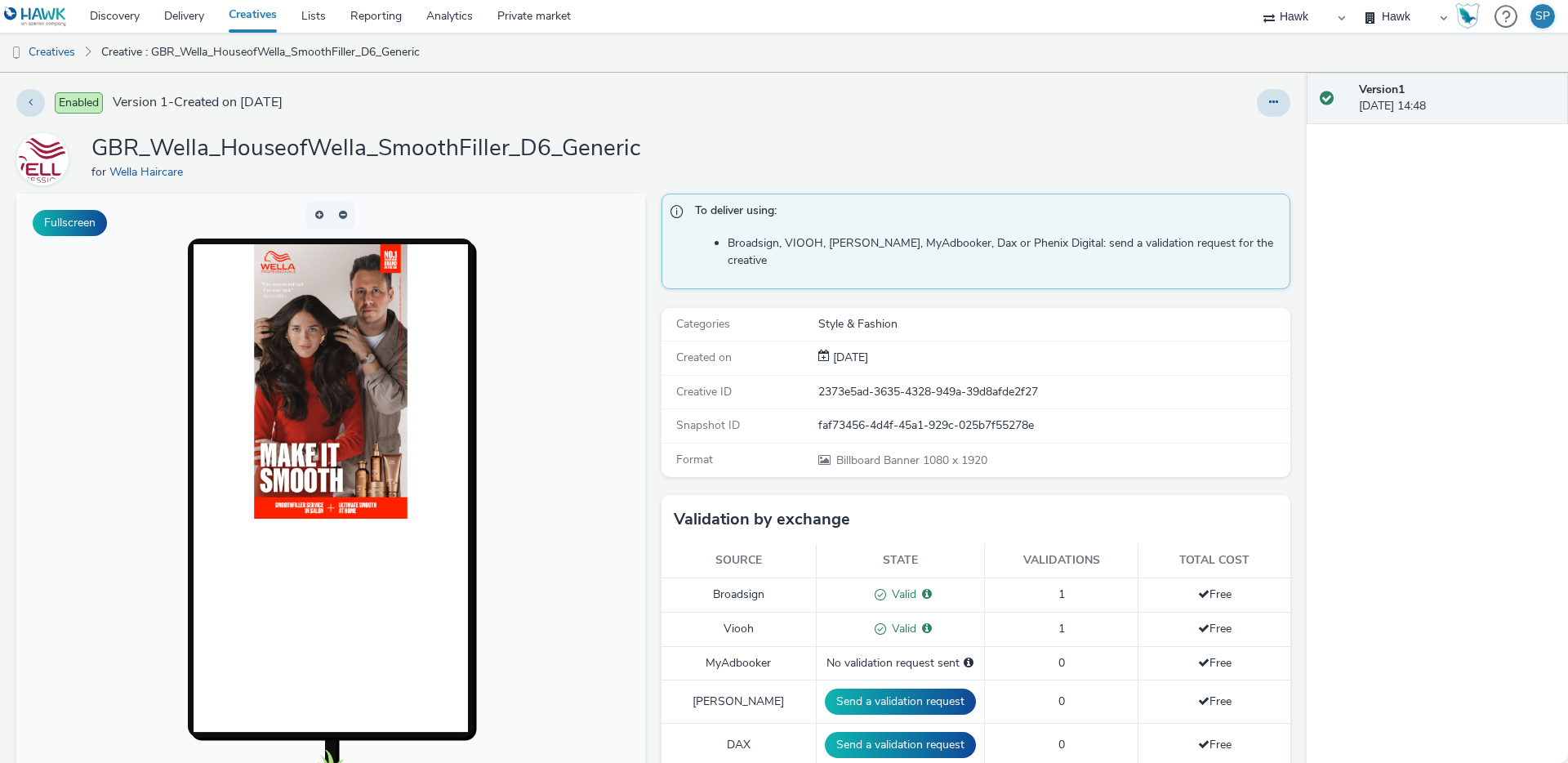
click at [848, 384] on div "2373e5ad-3635-4328-949a-39d8afde2f27" at bounding box center [1053, 392] width 470 height 16
copy div "2373e5ad-3635-4328-949a-39d8afde2f27"
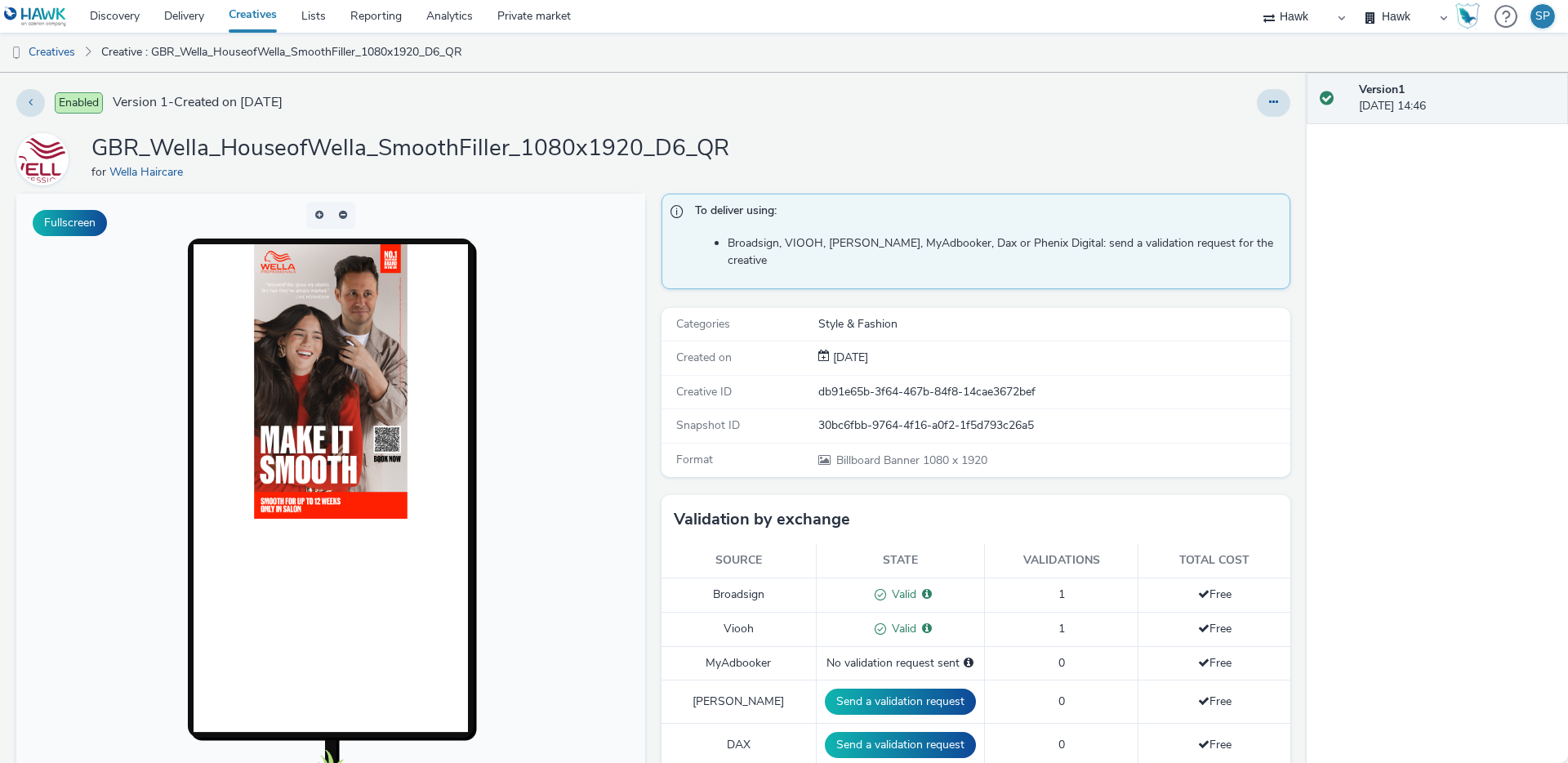
click at [897, 384] on div "db91e65b-3f64-467b-84f8-14cae3672bef" at bounding box center [1053, 392] width 470 height 16
copy div "db91e65b-3f64-467b-84f8-14cae3672bef"
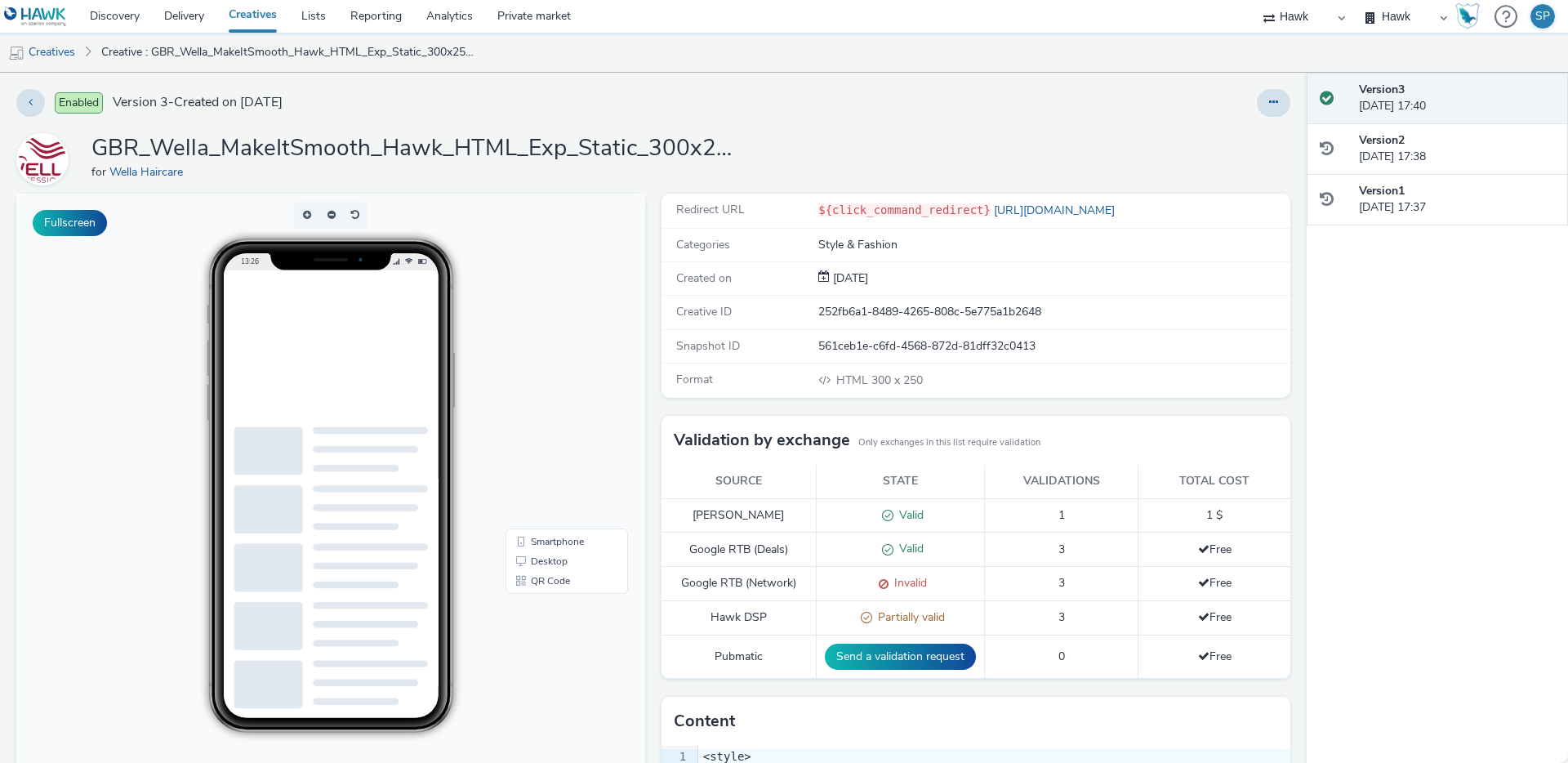
click at [889, 313] on div "252fb6a1-8489-4265-808c-5e775a1b2648" at bounding box center [1053, 312] width 470 height 16
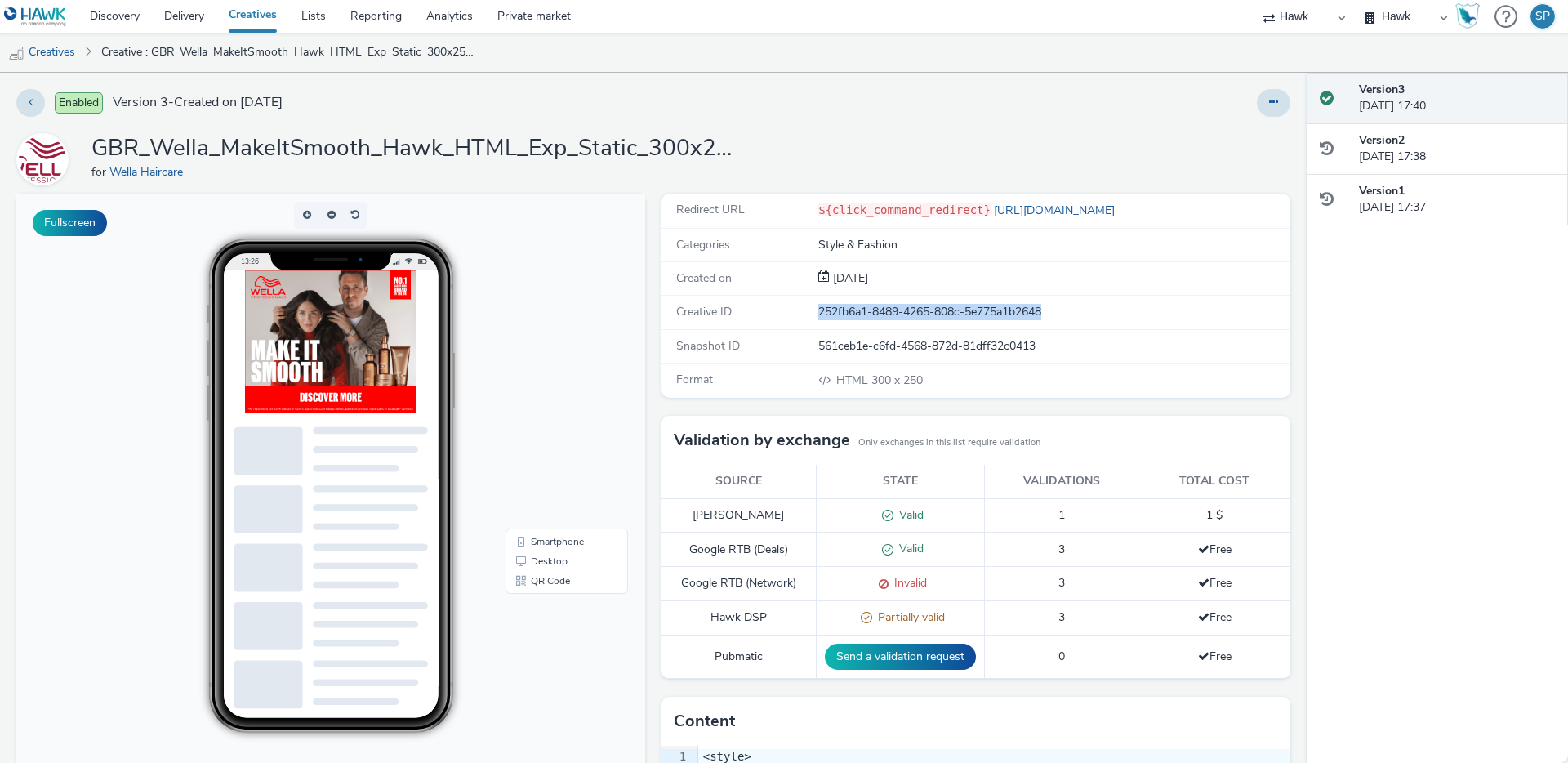
click at [889, 313] on div "252fb6a1-8489-4265-808c-5e775a1b2648" at bounding box center [1053, 312] width 470 height 16
copy div "252fb6a1-8489-4265-808c-5e775a1b2648"
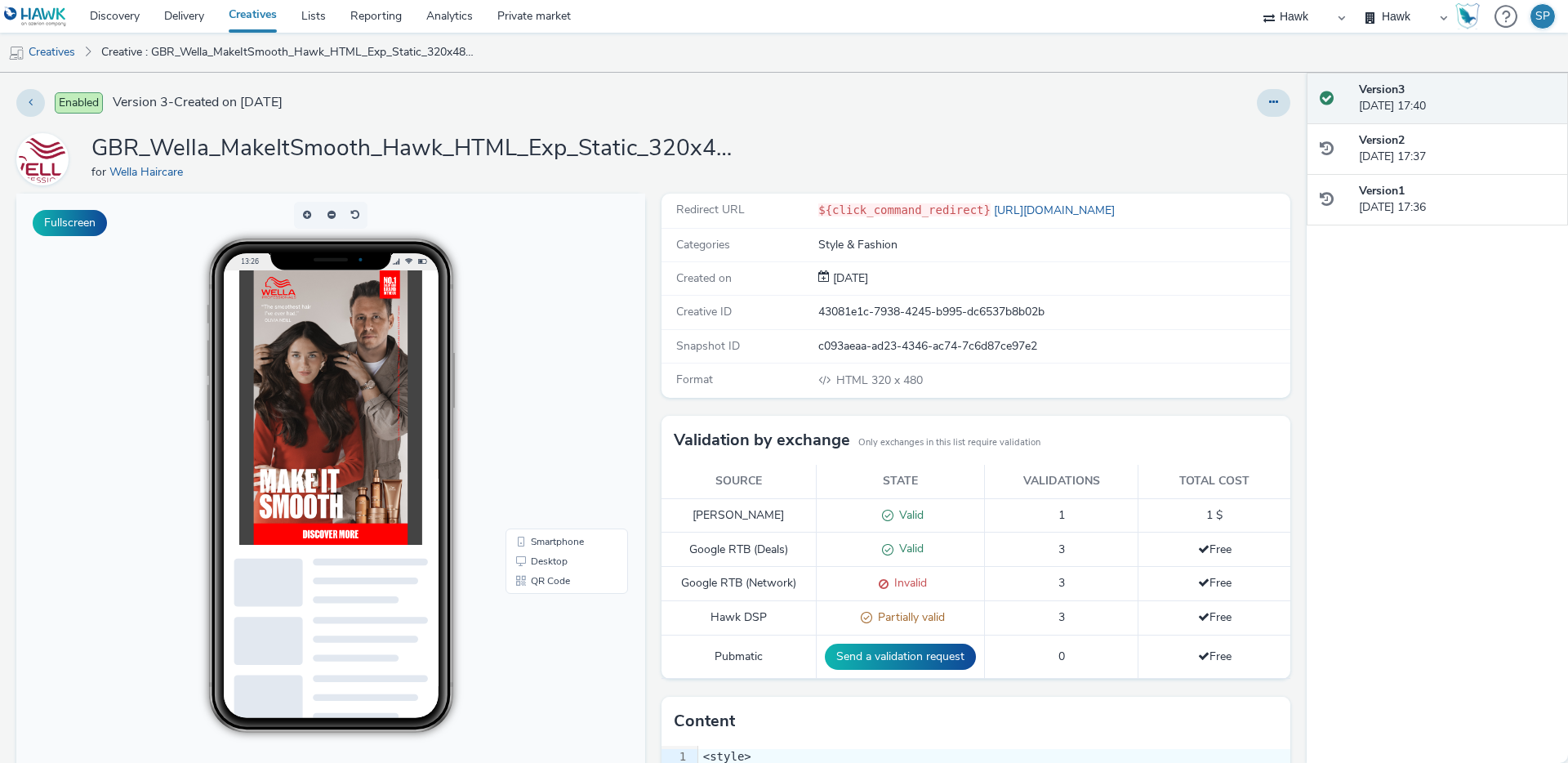
click at [899, 307] on div "43081e1c-7938-4245-b995-dc6537b8b02b" at bounding box center [1053, 312] width 470 height 16
copy div "43081e1c-7938-4245-b995-dc6537b8b02b"
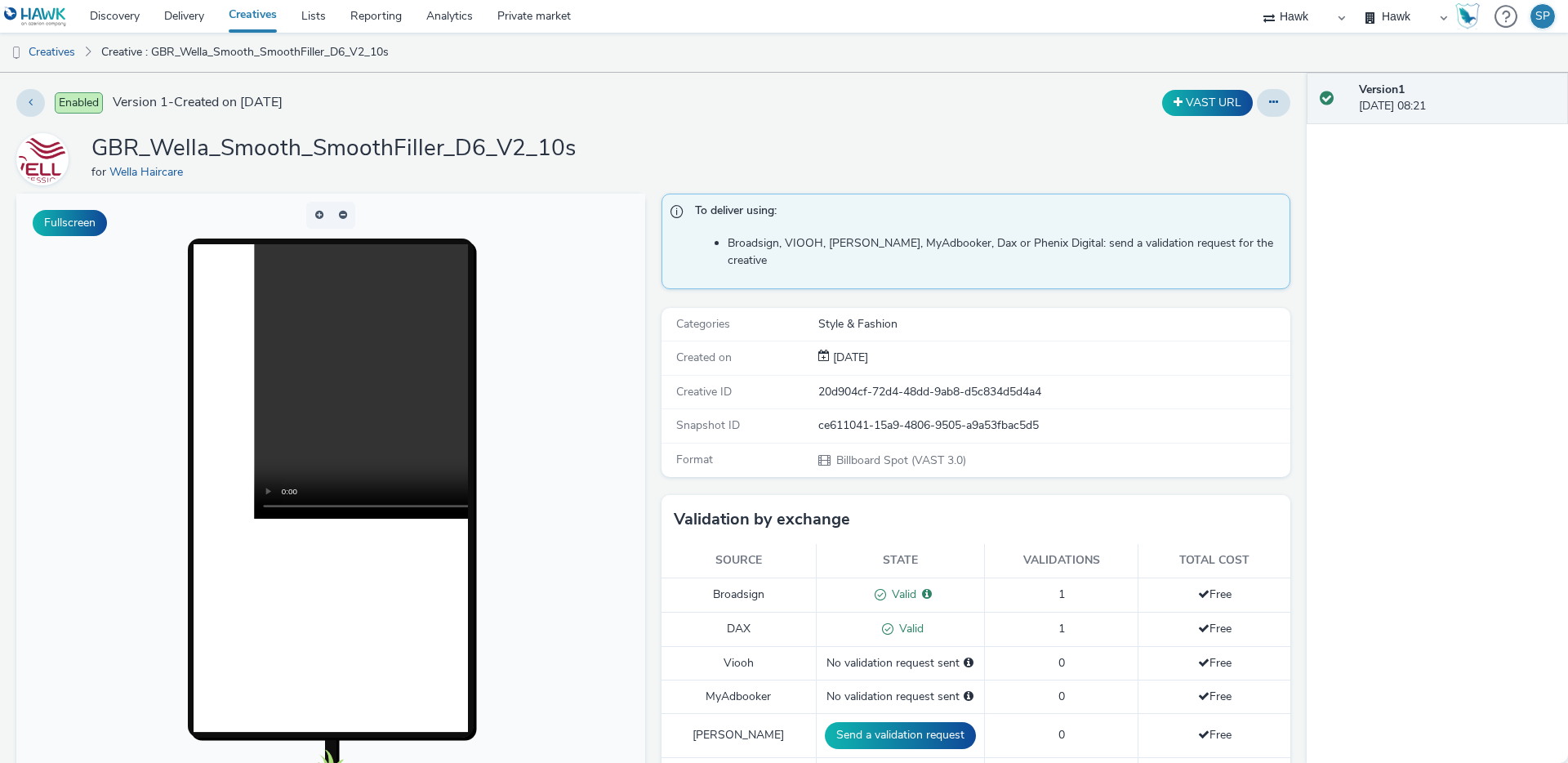
click at [827, 384] on div "20d904cf-72d4-48dd-9ab8-d5c834d5d4a4" at bounding box center [1053, 392] width 470 height 16
copy div "20d904cf-72d4-48dd-9ab8-d5c834d5d4a4"
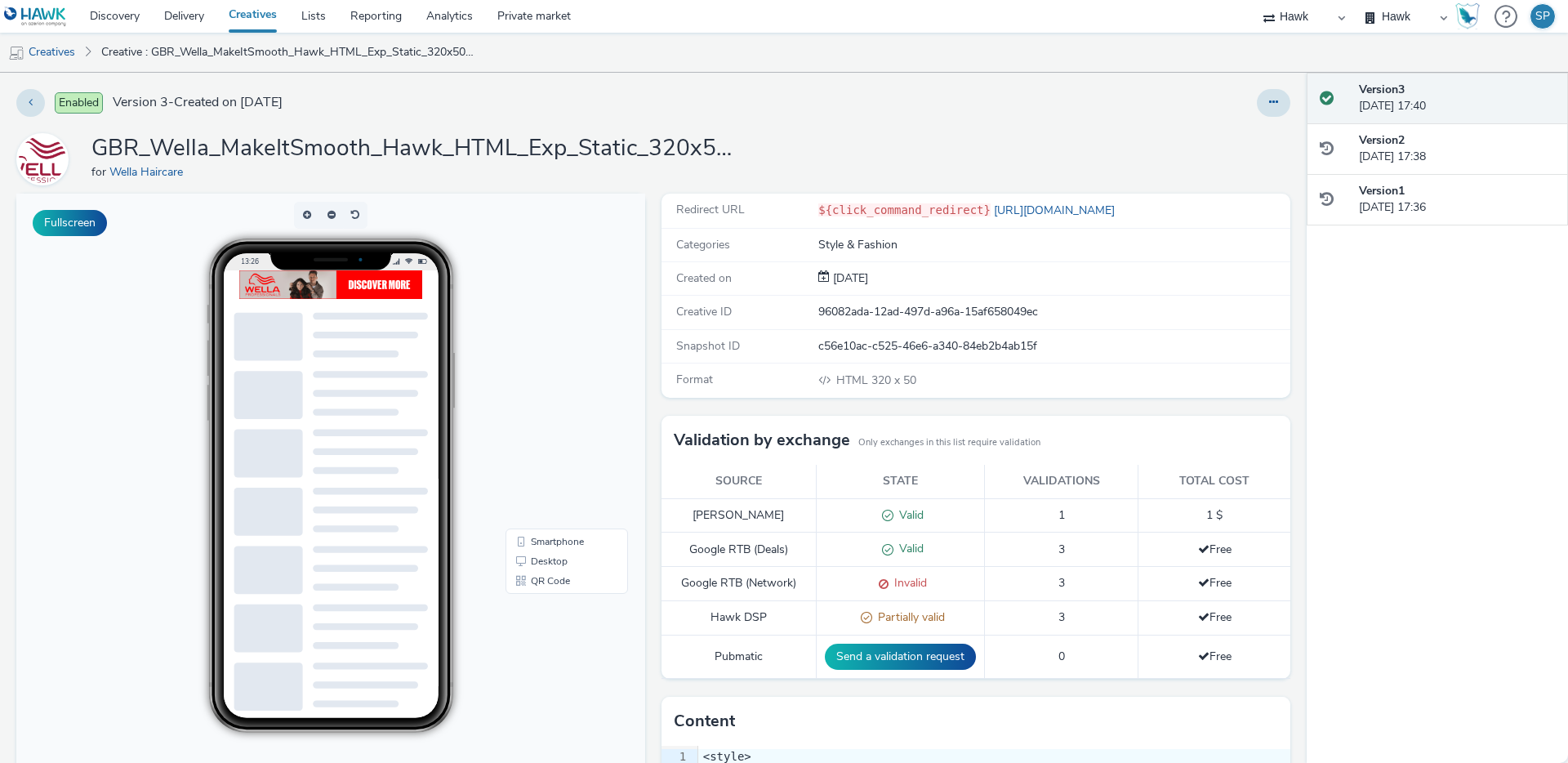
click at [865, 246] on div "Style & Fashion" at bounding box center [1053, 245] width 470 height 16
